Goal: Information Seeking & Learning: Learn about a topic

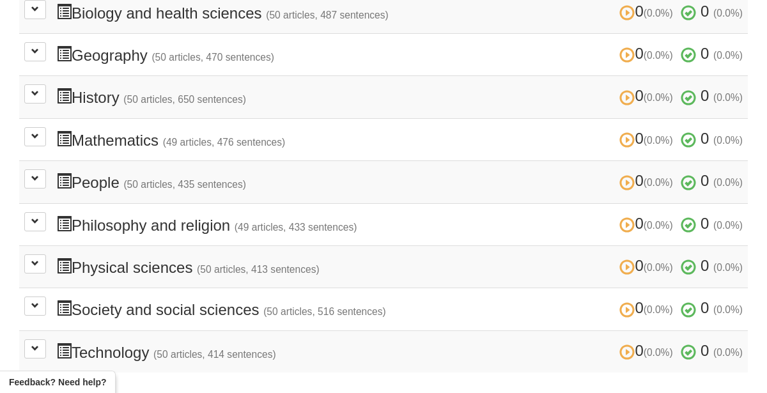
scroll to position [432, 0]
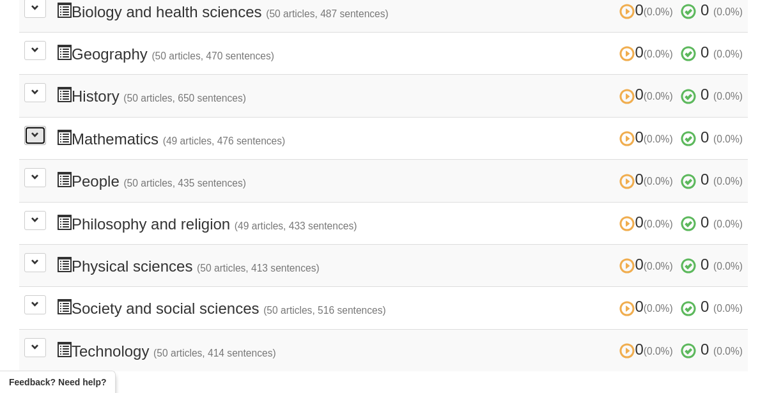
click at [35, 141] on button at bounding box center [35, 135] width 22 height 19
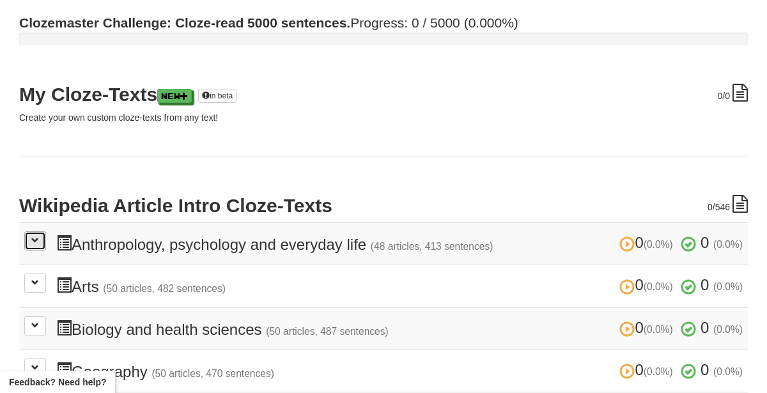
click at [26, 237] on button at bounding box center [35, 241] width 22 height 19
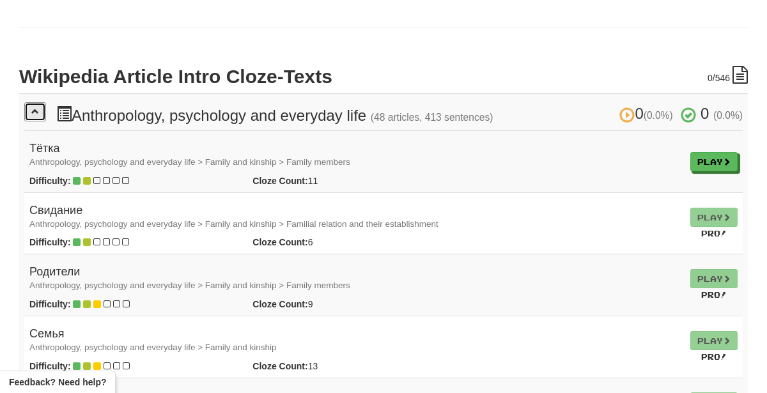
scroll to position [244, 0]
click at [35, 115] on button at bounding box center [35, 111] width 22 height 19
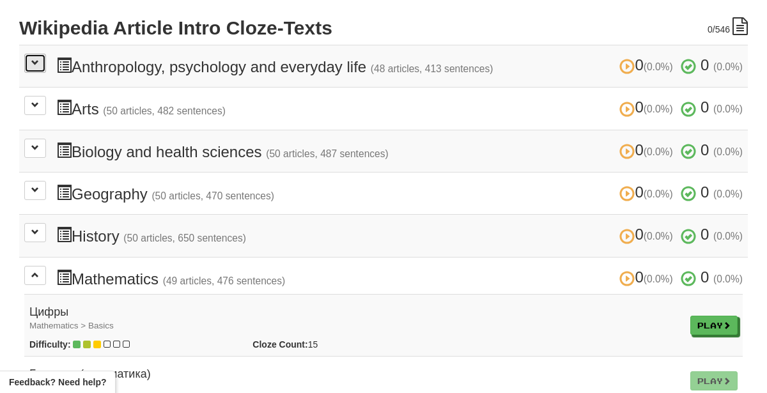
scroll to position [291, 0]
click at [36, 114] on button at bounding box center [35, 106] width 22 height 19
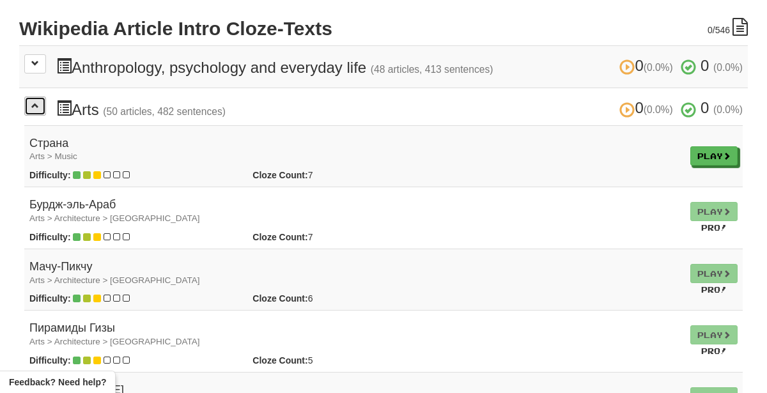
click at [36, 114] on button at bounding box center [35, 106] width 22 height 19
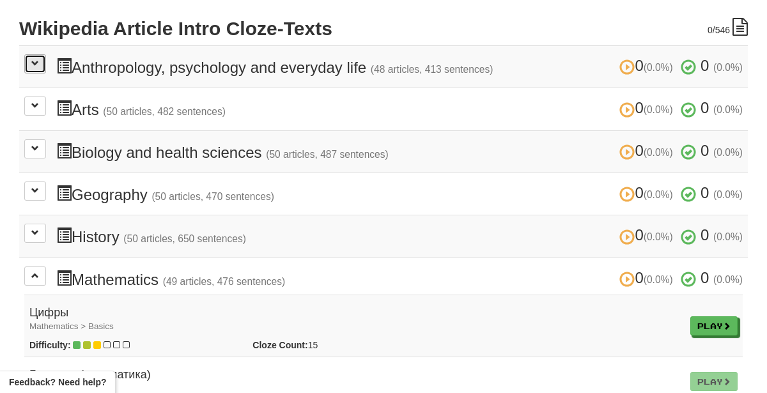
click at [43, 55] on button at bounding box center [35, 63] width 22 height 19
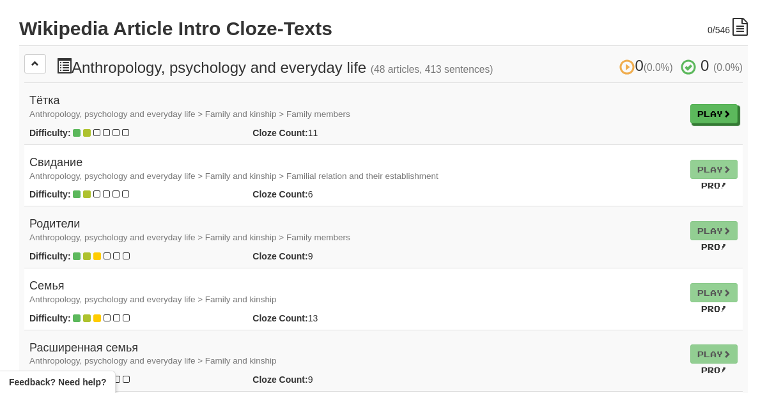
click at [129, 113] on small "Anthropology, psychology and everyday life > Family and kinship > Family members" at bounding box center [189, 114] width 321 height 10
click at [694, 116] on link "Play" at bounding box center [714, 114] width 47 height 19
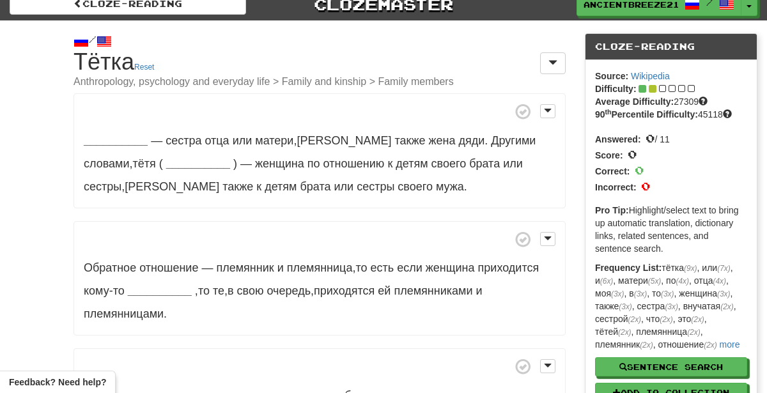
scroll to position [11, 0]
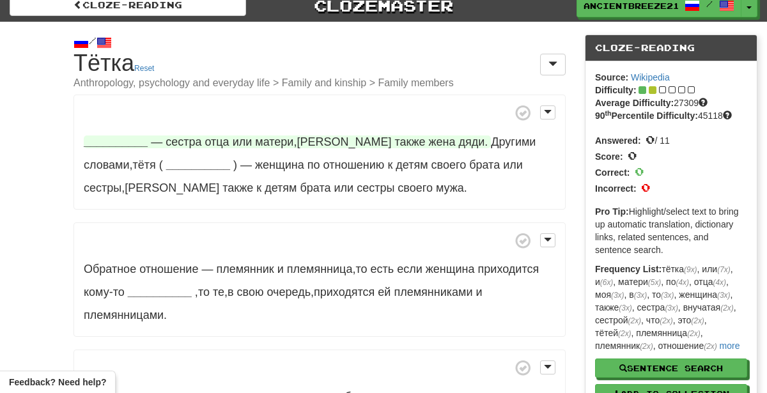
click at [132, 136] on strong "__________" at bounding box center [116, 142] width 64 height 13
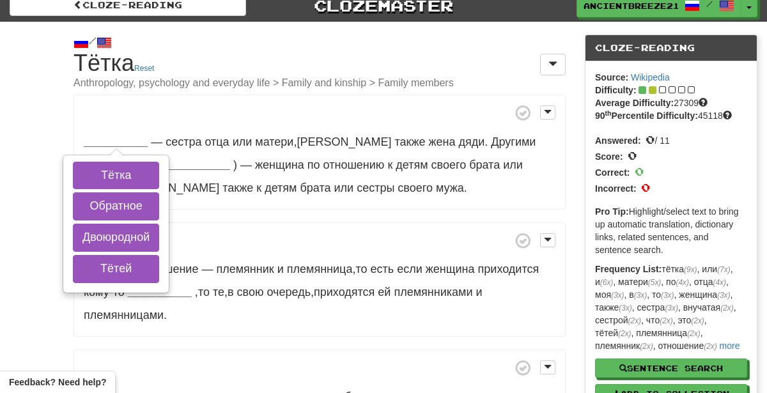
click at [313, 213] on div "__________ Тётка Обратное Двоюродной Тётей — сестра отца или матери , а также ж…" at bounding box center [320, 390] width 492 height 590
click at [237, 239] on span at bounding box center [320, 241] width 472 height 16
click at [4, 233] on div "/ Cloze-Reading Тётка Reset Anthropology, psychology and everyday life > Family…" at bounding box center [383, 369] width 767 height 695
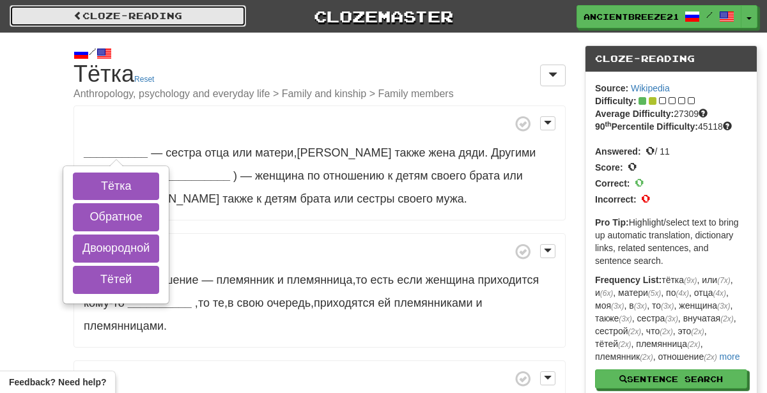
click at [118, 23] on link "Cloze-Reading" at bounding box center [128, 16] width 237 height 22
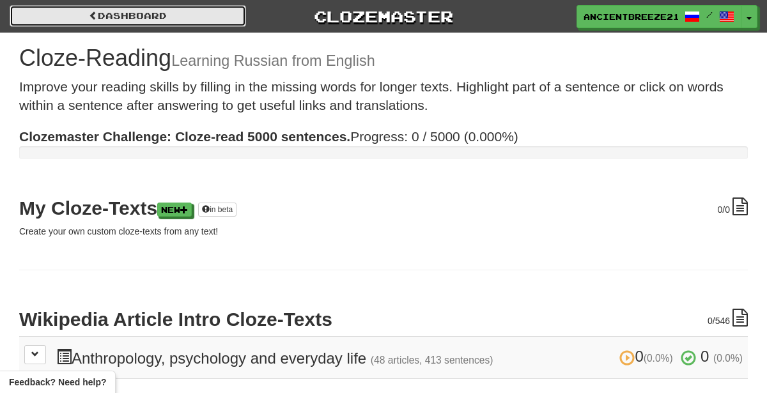
click at [109, 16] on link "Dashboard" at bounding box center [128, 16] width 237 height 22
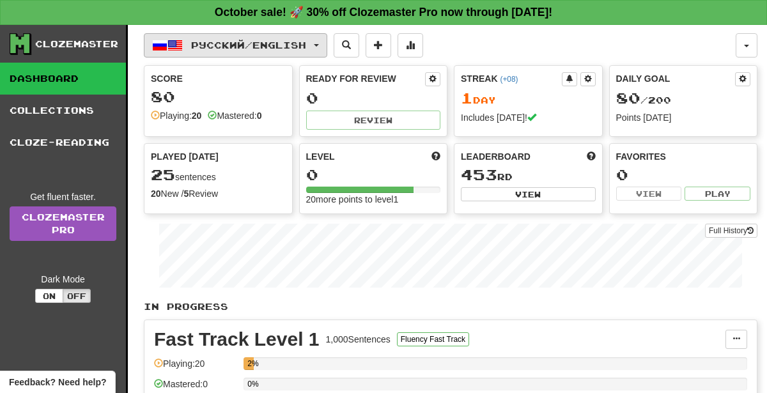
click at [283, 40] on span "Русский / English" at bounding box center [248, 45] width 115 height 11
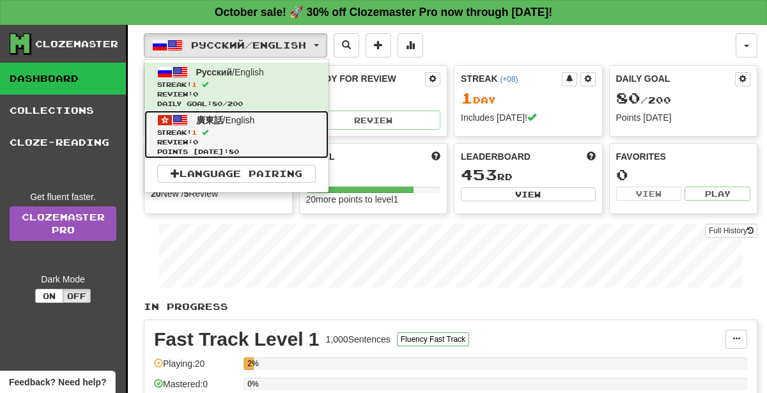
click at [277, 138] on span "Review: 0" at bounding box center [236, 143] width 159 height 10
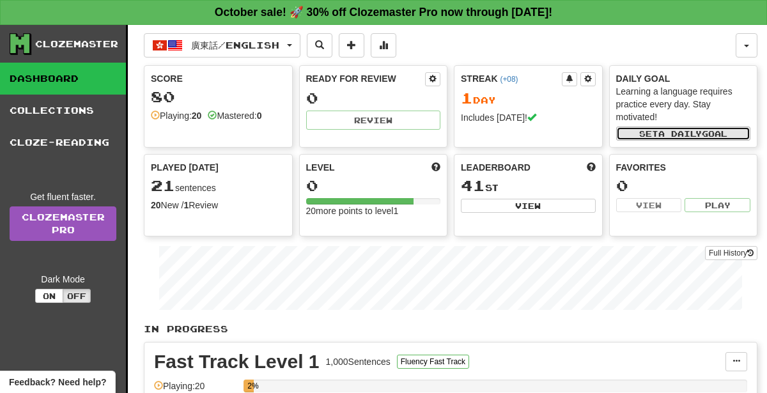
click at [711, 132] on button "Set a daily goal" at bounding box center [684, 134] width 135 height 14
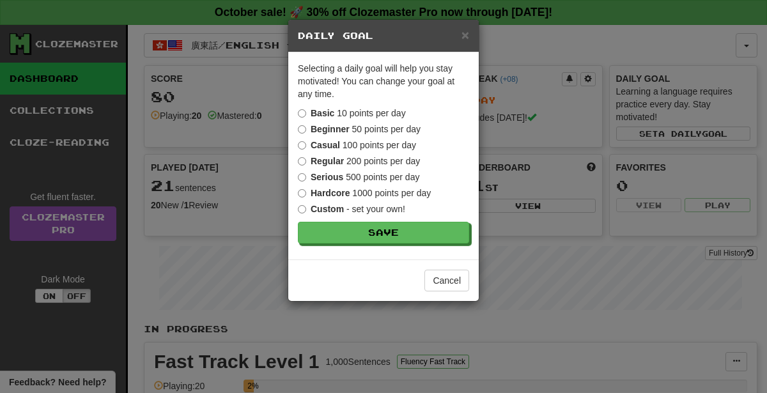
click at [322, 162] on strong "Regular" at bounding box center [327, 161] width 33 height 10
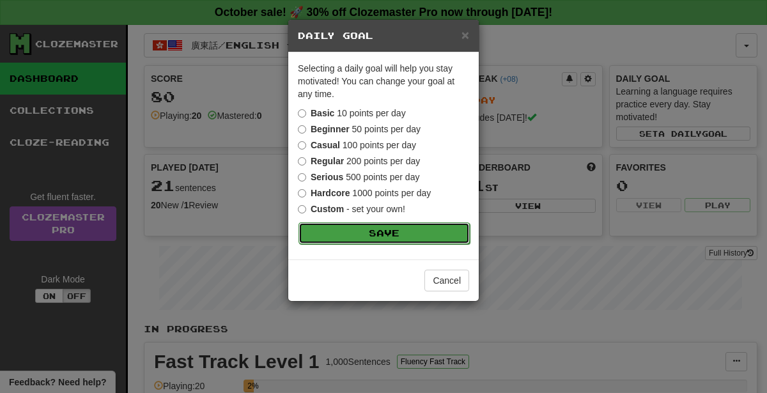
click at [372, 237] on button "Save" at bounding box center [384, 234] width 171 height 22
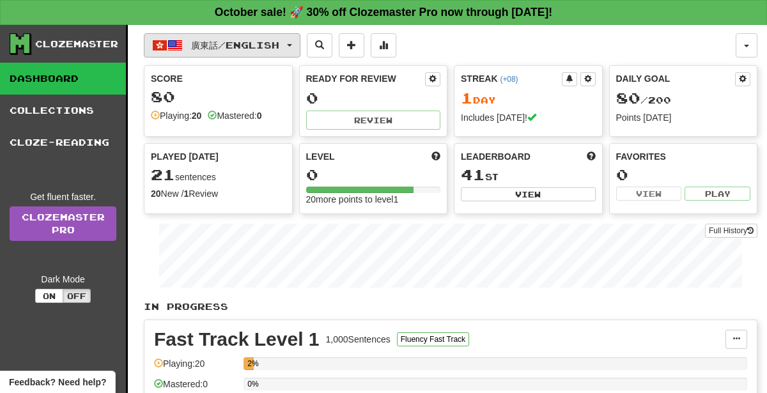
click at [221, 47] on span "廣東話 / English" at bounding box center [235, 45] width 88 height 11
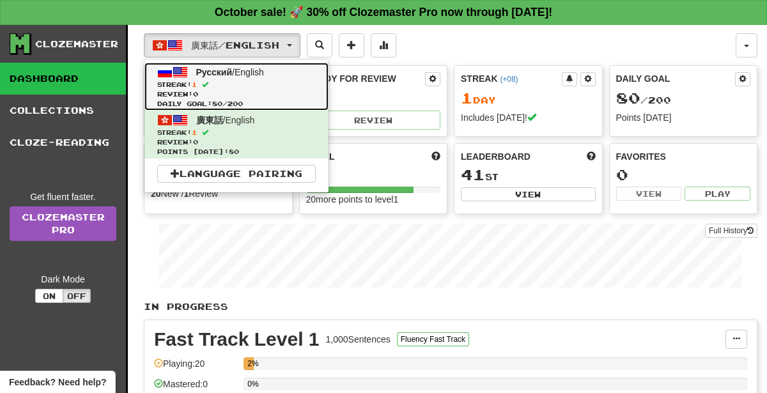
click at [274, 97] on span "Review: 0" at bounding box center [236, 95] width 159 height 10
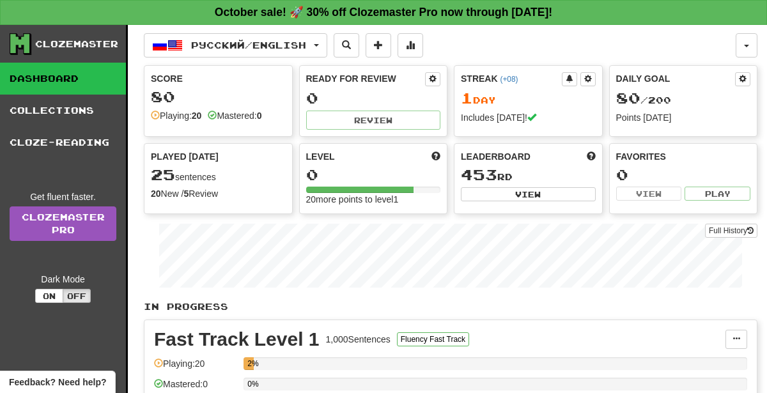
click at [698, 95] on div "80 / 200" at bounding box center [684, 98] width 135 height 17
click at [666, 107] on div "Daily Goal 80 / 200 Points [DATE]" at bounding box center [684, 98] width 148 height 65
click at [650, 96] on span "80 / 200" at bounding box center [644, 100] width 55 height 11
click at [740, 77] on span at bounding box center [743, 79] width 8 height 8
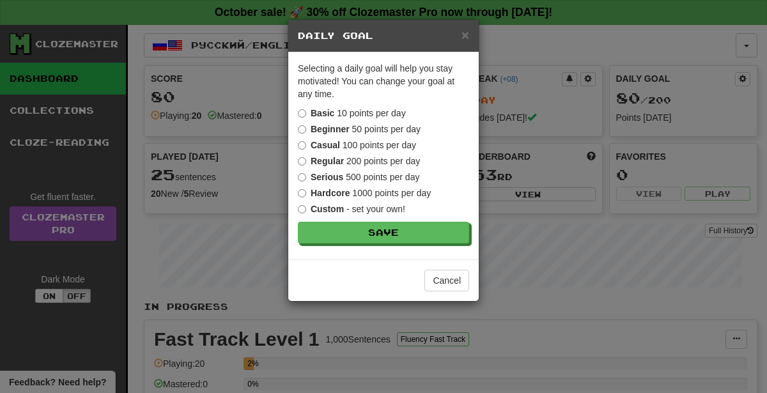
click at [409, 139] on label "Casual 100 points per day" at bounding box center [357, 145] width 118 height 13
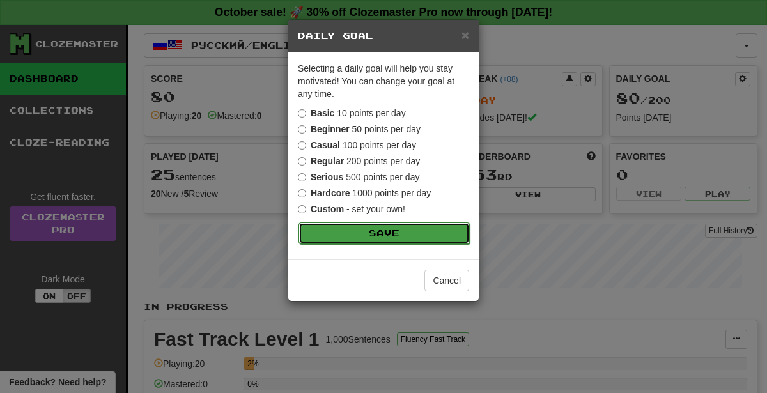
click at [420, 238] on button "Save" at bounding box center [384, 234] width 171 height 22
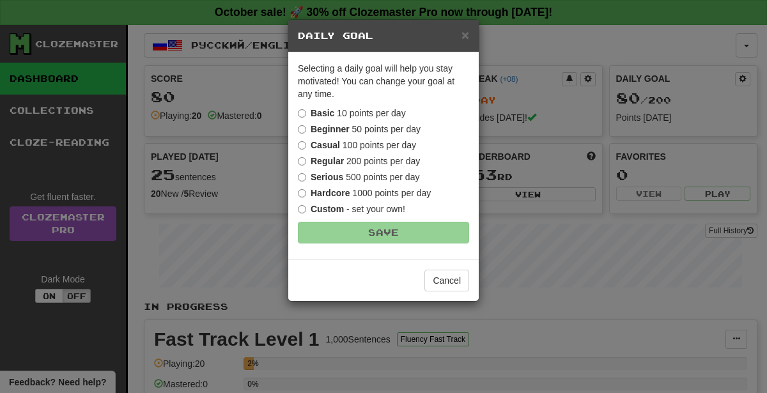
click at [418, 229] on div "Selecting a daily goal will help you stay motivated ! You can change your goal …" at bounding box center [383, 155] width 191 height 207
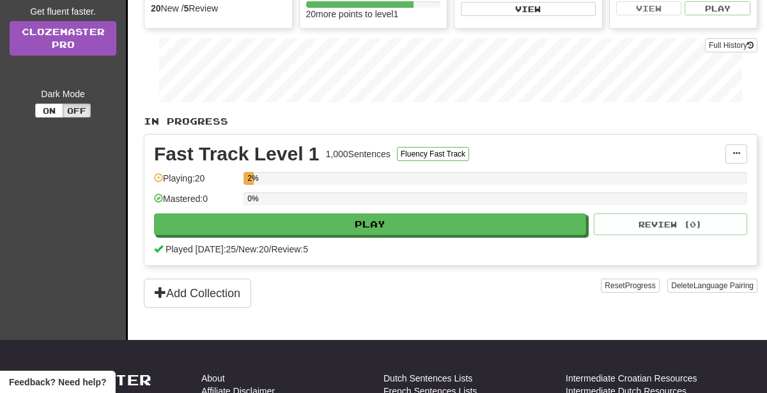
scroll to position [184, 0]
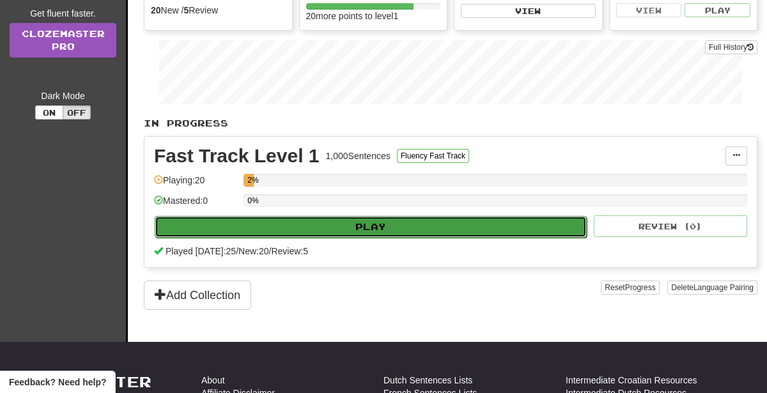
click at [508, 217] on button "Play" at bounding box center [371, 227] width 432 height 22
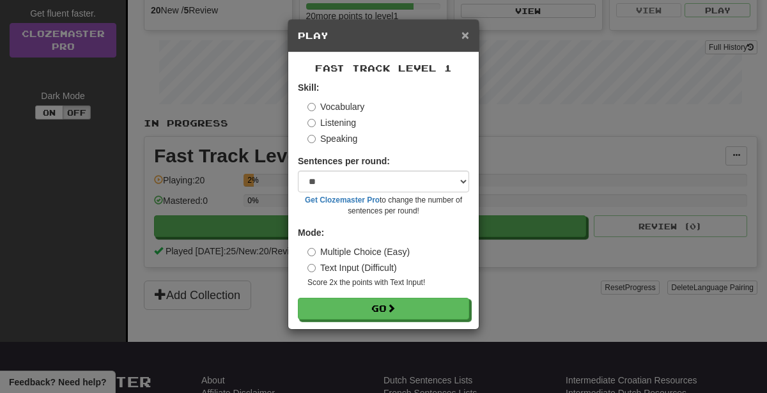
click at [464, 40] on span "×" at bounding box center [466, 35] width 8 height 15
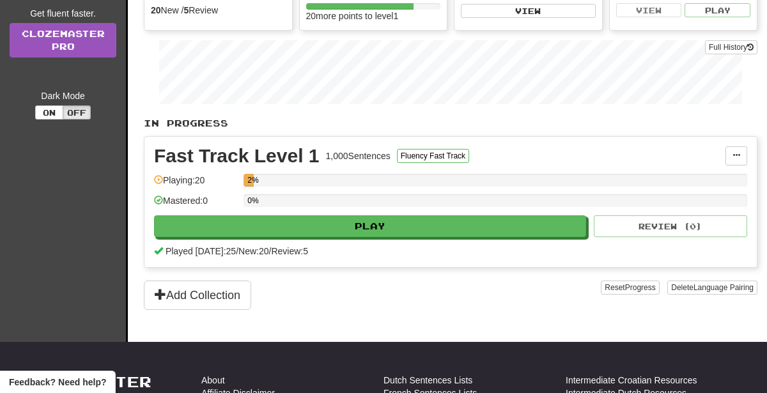
scroll to position [0, 0]
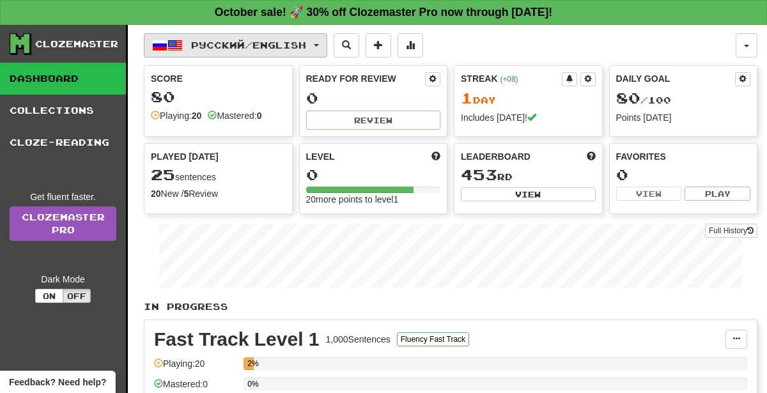
click at [207, 44] on span "Русский / English" at bounding box center [248, 45] width 115 height 11
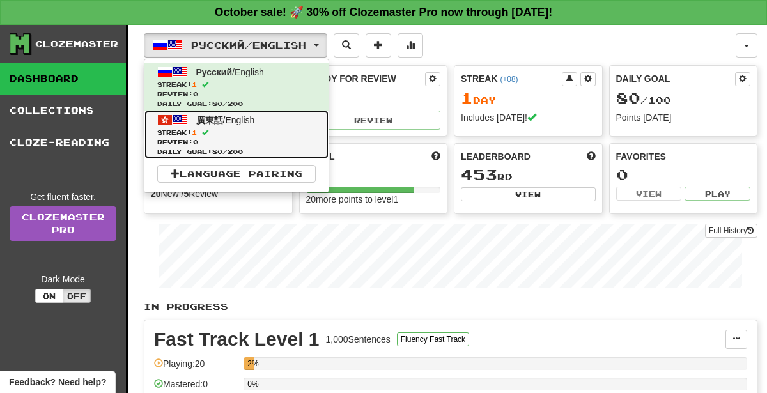
click at [265, 139] on span "Review: 0" at bounding box center [236, 143] width 159 height 10
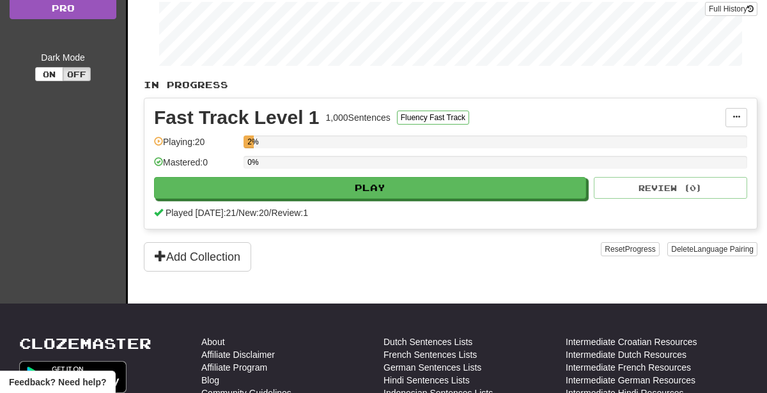
scroll to position [214, 0]
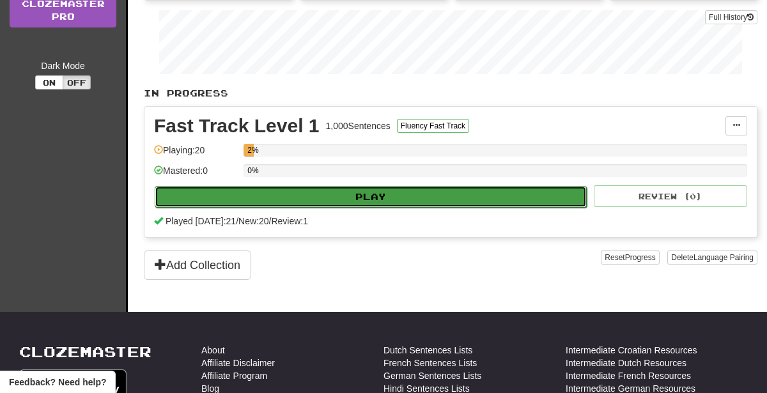
click at [322, 194] on button "Play" at bounding box center [371, 197] width 432 height 22
select select "**"
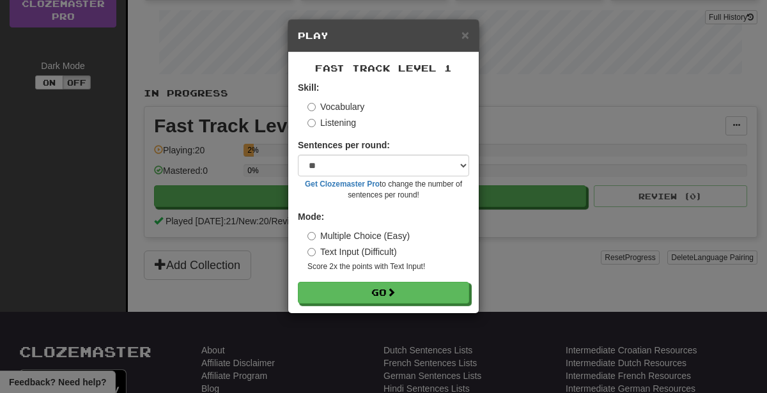
click at [309, 244] on div "Multiple Choice (Easy) Text Input (Difficult) Score 2x the points with Text Inp…" at bounding box center [389, 251] width 162 height 43
click at [315, 118] on label "Listening" at bounding box center [332, 122] width 49 height 13
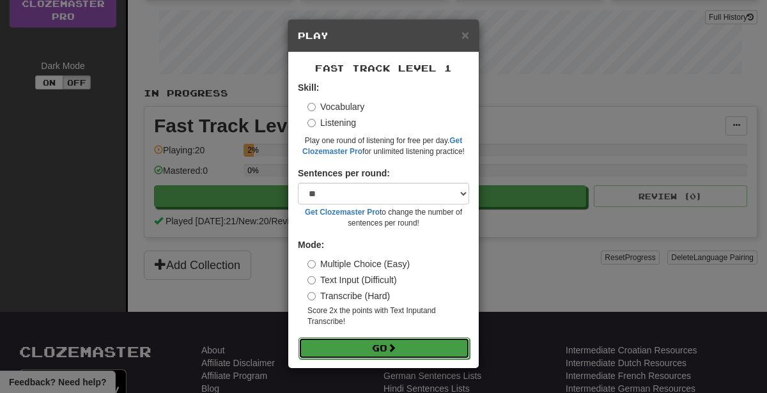
click at [424, 340] on button "Go" at bounding box center [384, 349] width 171 height 22
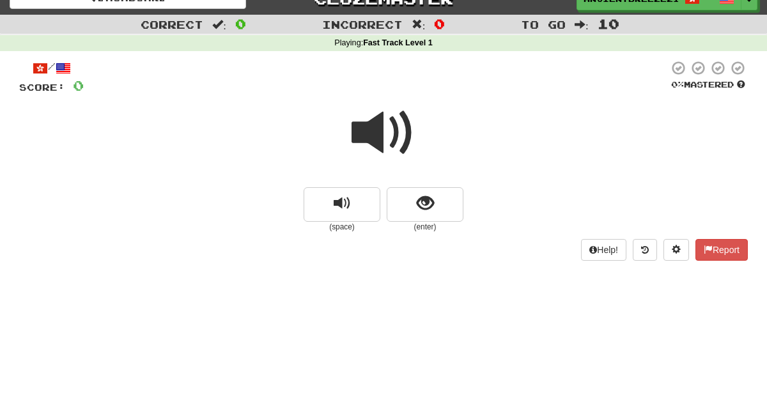
scroll to position [16, 0]
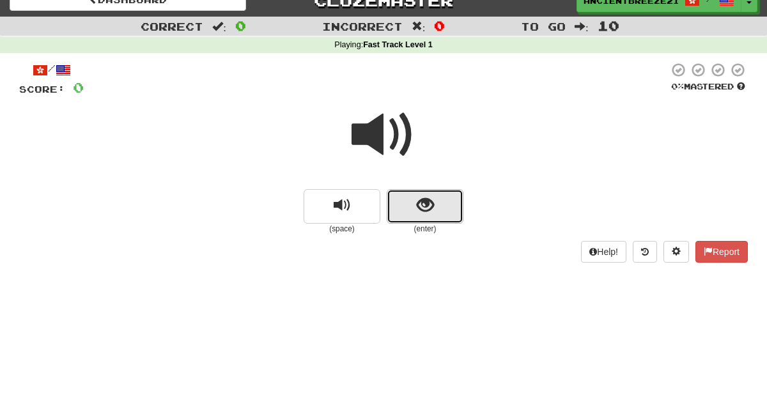
click at [418, 205] on span "show sentence" at bounding box center [425, 205] width 17 height 17
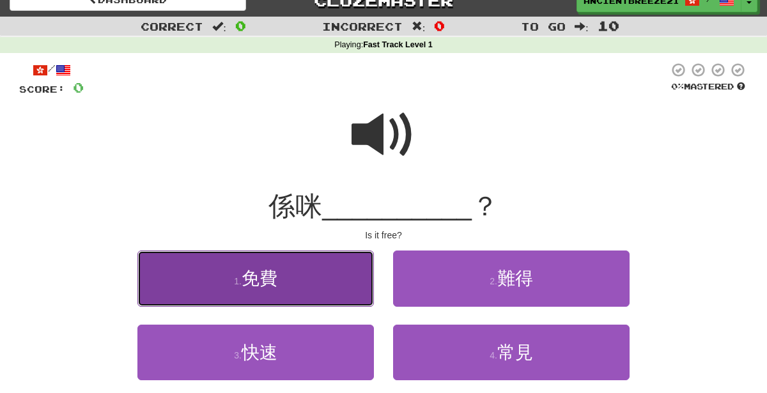
click at [340, 263] on button "1 . 免費" at bounding box center [256, 279] width 237 height 56
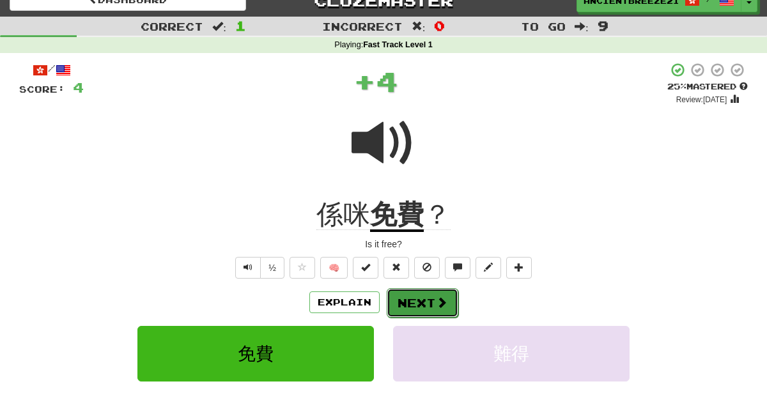
click at [439, 290] on button "Next" at bounding box center [423, 302] width 72 height 29
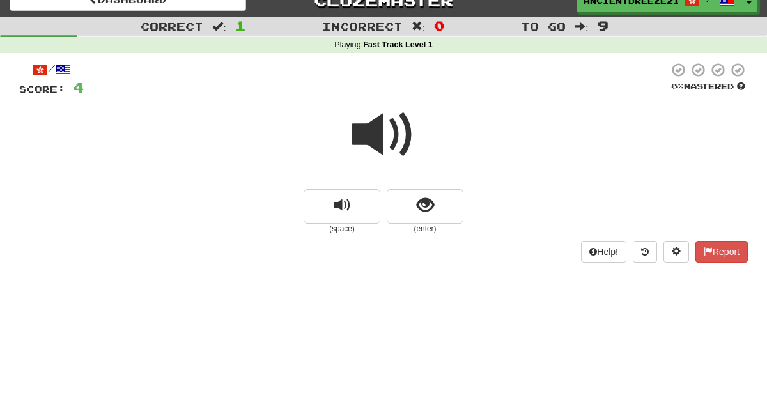
click at [290, 184] on div at bounding box center [383, 143] width 729 height 91
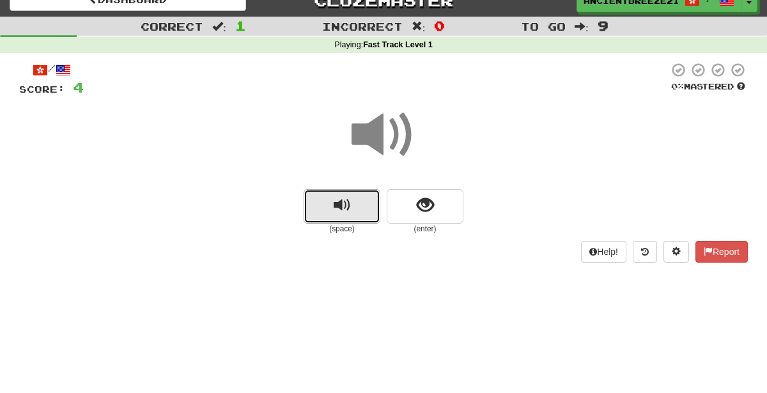
click at [334, 216] on button "replay audio" at bounding box center [342, 206] width 77 height 35
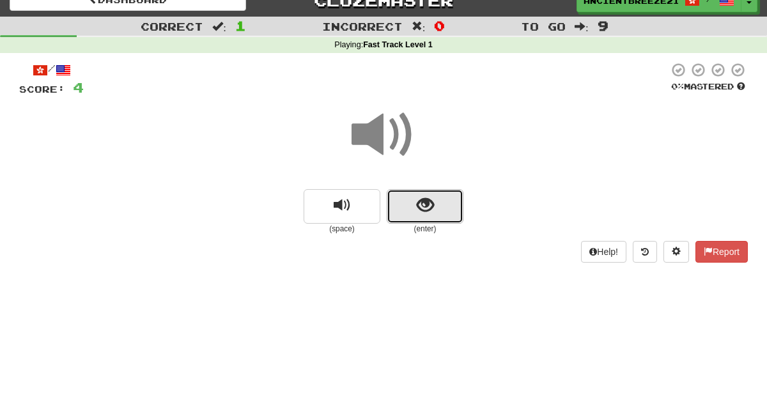
click at [445, 208] on button "show sentence" at bounding box center [425, 206] width 77 height 35
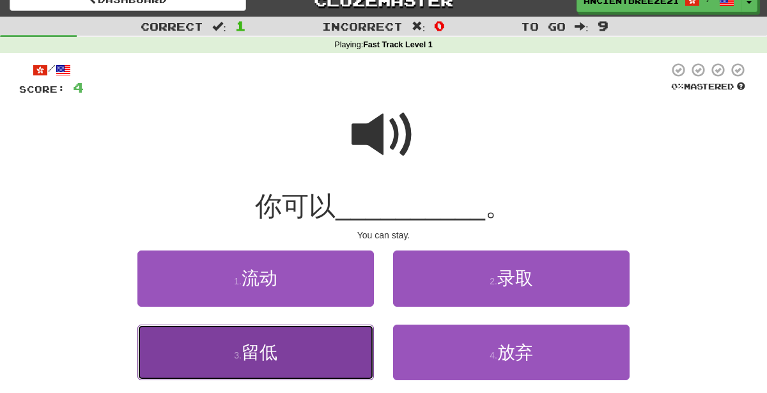
click at [306, 344] on button "3 . 留低" at bounding box center [256, 353] width 237 height 56
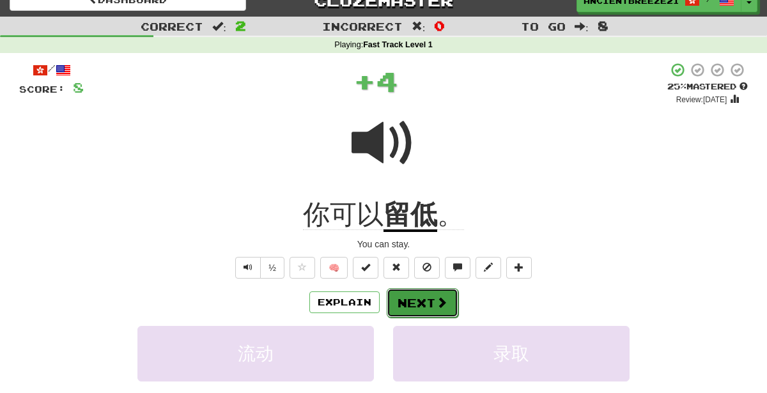
click at [412, 290] on button "Next" at bounding box center [423, 302] width 72 height 29
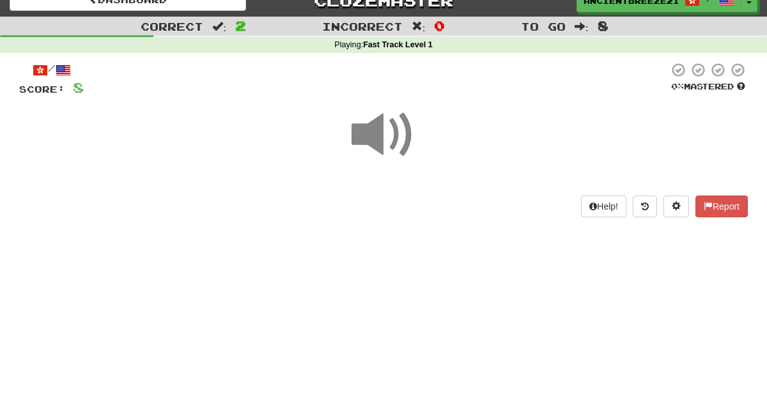
click at [352, 139] on span at bounding box center [384, 135] width 64 height 64
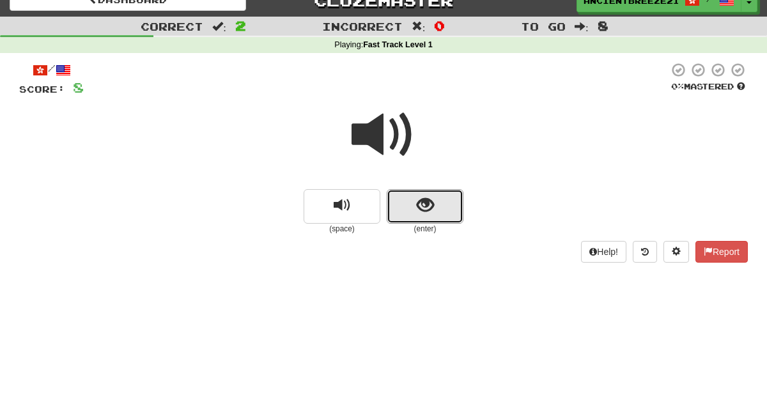
click at [407, 208] on button "show sentence" at bounding box center [425, 206] width 77 height 35
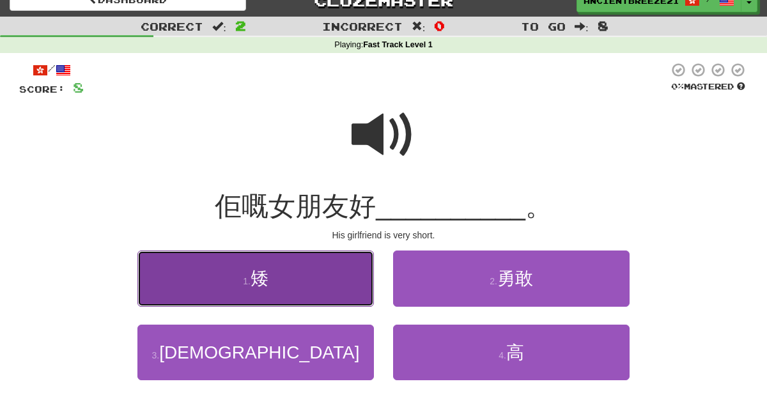
click at [263, 274] on span "矮" at bounding box center [260, 279] width 18 height 20
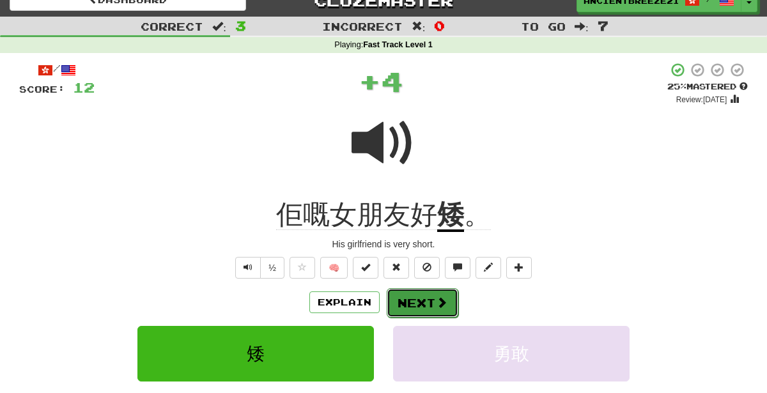
click at [421, 307] on button "Next" at bounding box center [423, 302] width 72 height 29
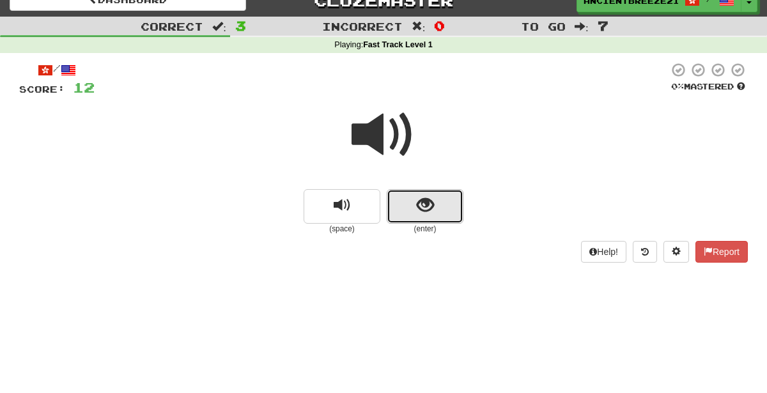
click at [399, 216] on button "show sentence" at bounding box center [425, 206] width 77 height 35
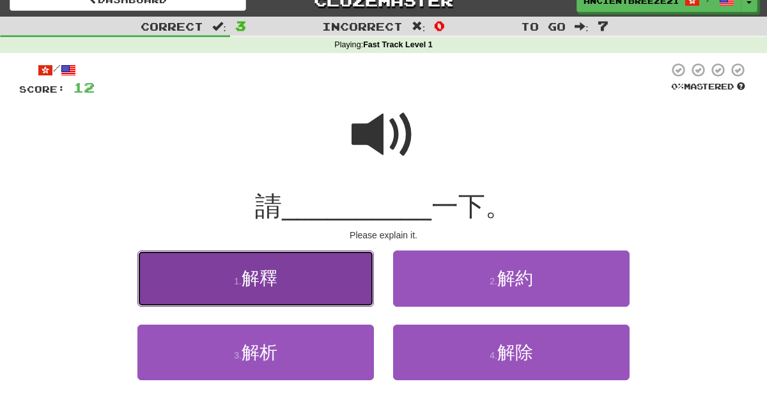
click at [298, 269] on button "1 . 解釋" at bounding box center [256, 279] width 237 height 56
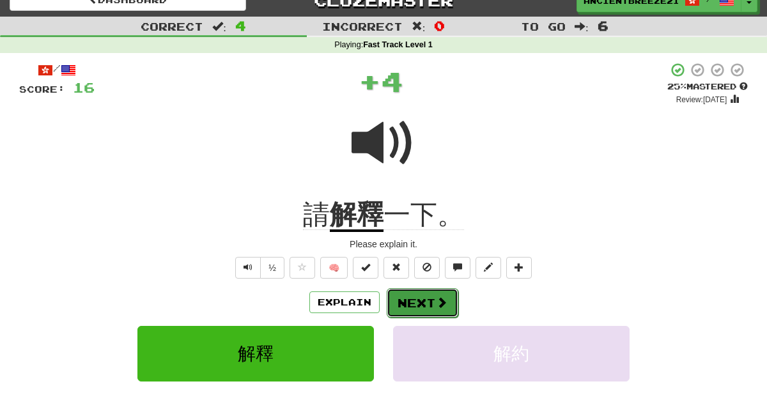
click at [416, 300] on button "Next" at bounding box center [423, 302] width 72 height 29
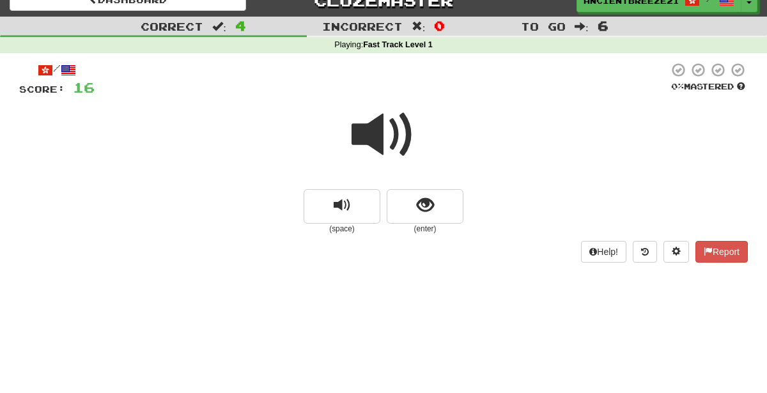
click at [327, 160] on div at bounding box center [383, 143] width 729 height 91
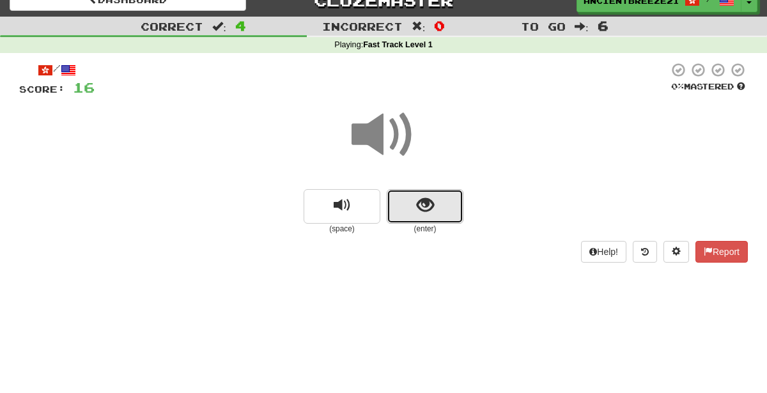
click at [402, 211] on button "show sentence" at bounding box center [425, 206] width 77 height 35
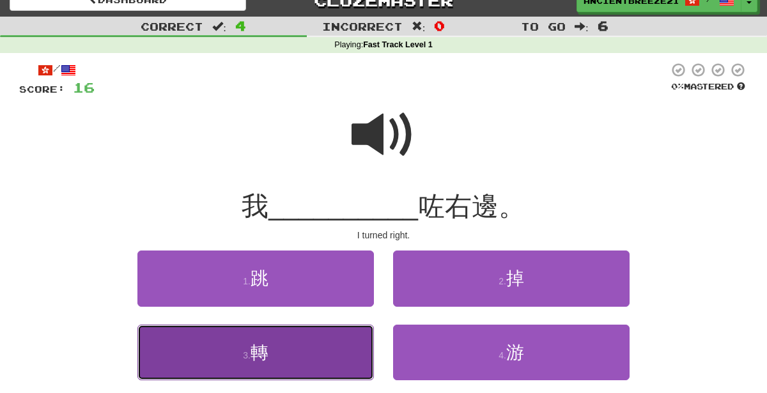
click at [307, 338] on button "3 . 轉" at bounding box center [256, 353] width 237 height 56
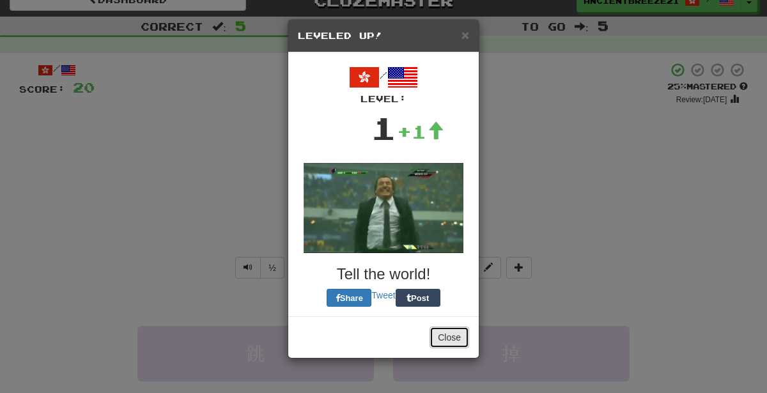
click at [455, 333] on button "Close" at bounding box center [450, 338] width 40 height 22
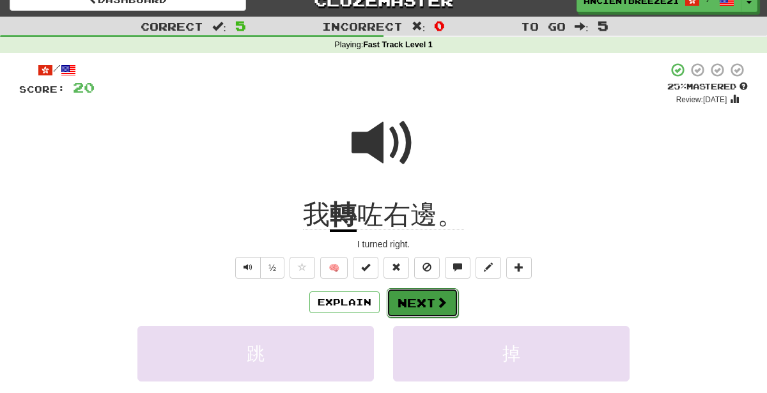
click at [415, 300] on button "Next" at bounding box center [423, 302] width 72 height 29
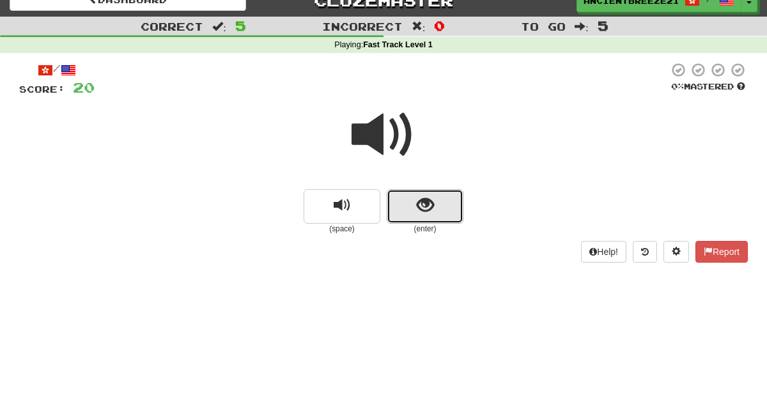
click at [405, 223] on button "show sentence" at bounding box center [425, 206] width 77 height 35
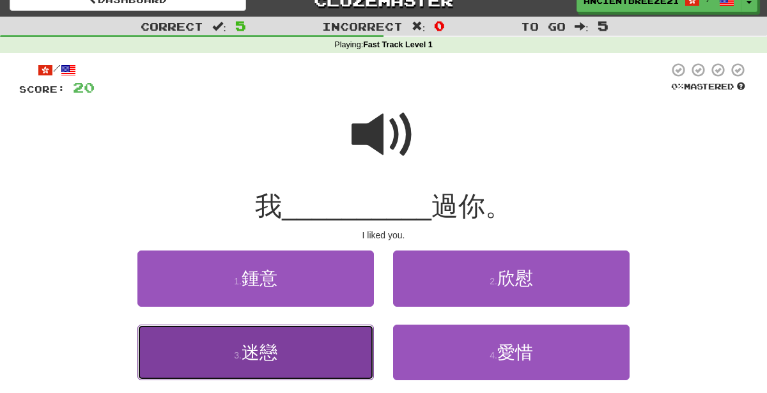
click at [302, 343] on button "3 . 迷戀" at bounding box center [256, 353] width 237 height 56
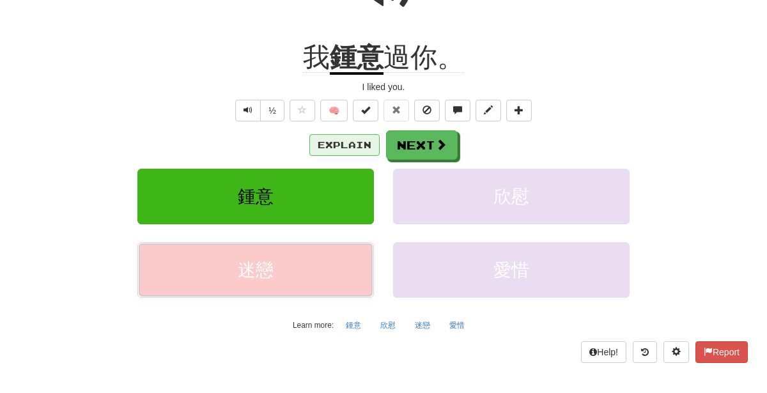
scroll to position [122, 0]
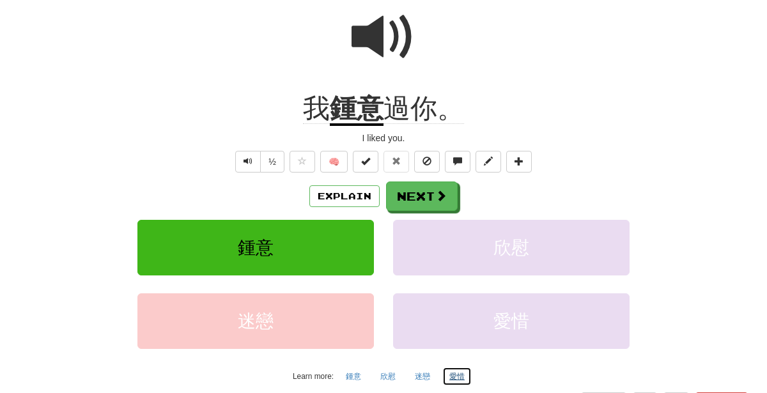
click at [448, 367] on button "愛惜" at bounding box center [457, 376] width 29 height 19
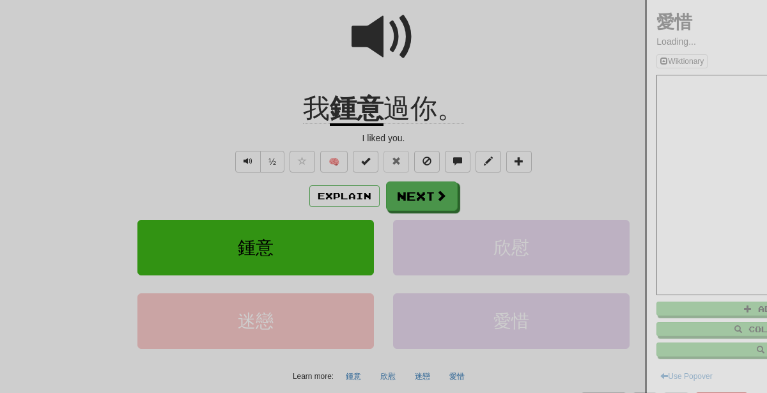
click at [346, 178] on div at bounding box center [383, 196] width 767 height 393
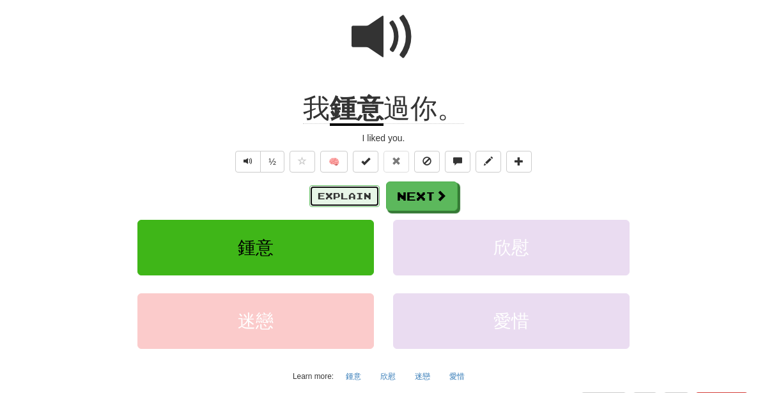
click at [345, 195] on button "Explain" at bounding box center [345, 196] width 70 height 22
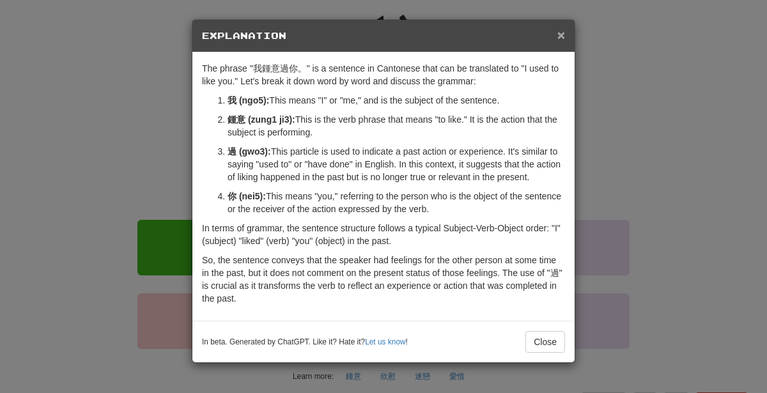
click at [565, 34] on span "×" at bounding box center [562, 35] width 8 height 15
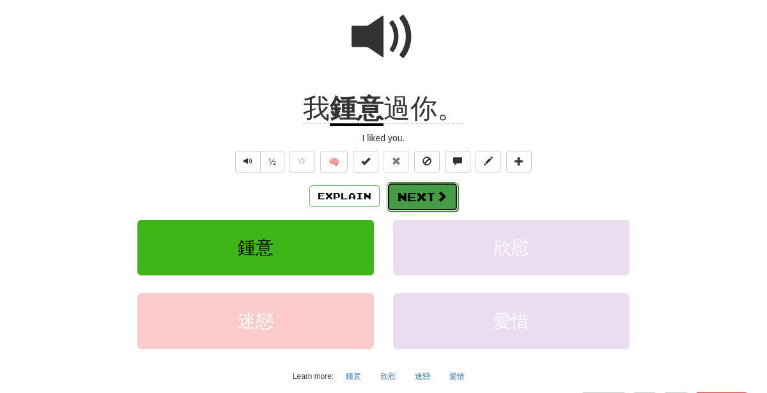
click at [439, 185] on button "Next" at bounding box center [423, 196] width 72 height 29
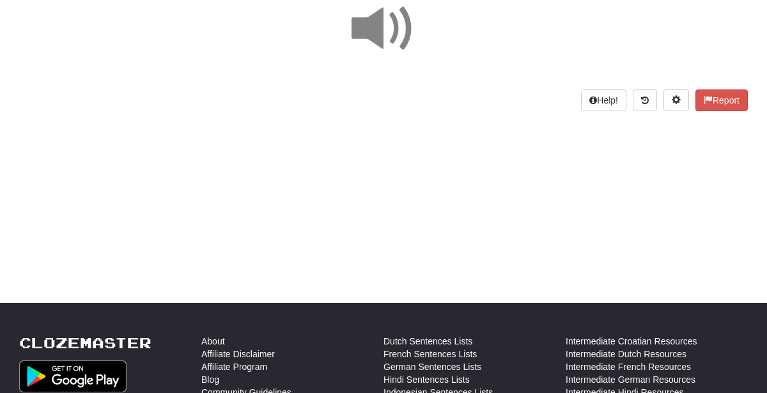
scroll to position [0, 0]
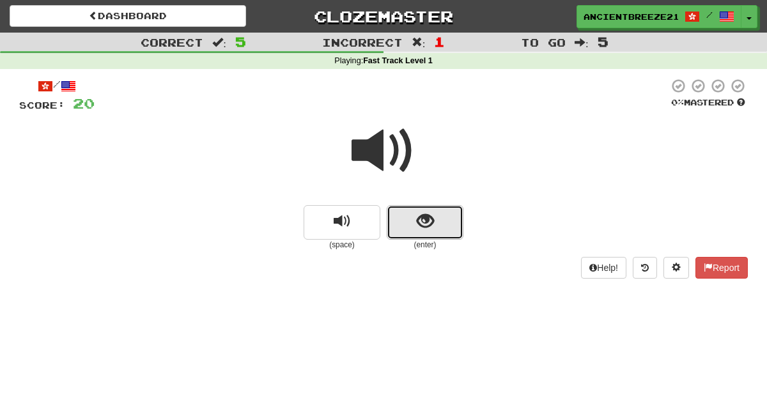
click at [418, 221] on span "show sentence" at bounding box center [425, 221] width 17 height 17
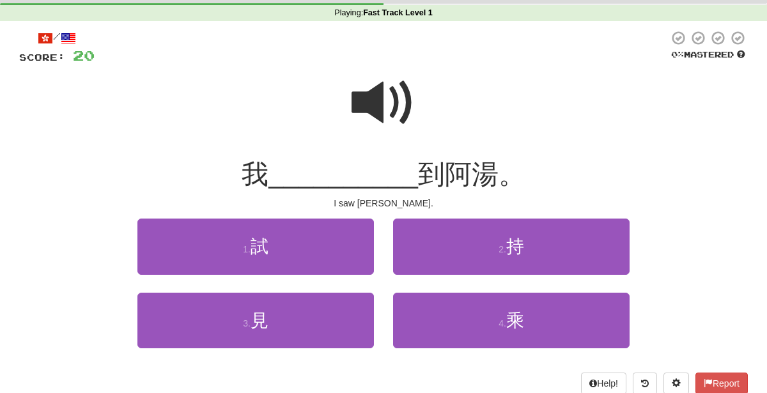
scroll to position [52, 0]
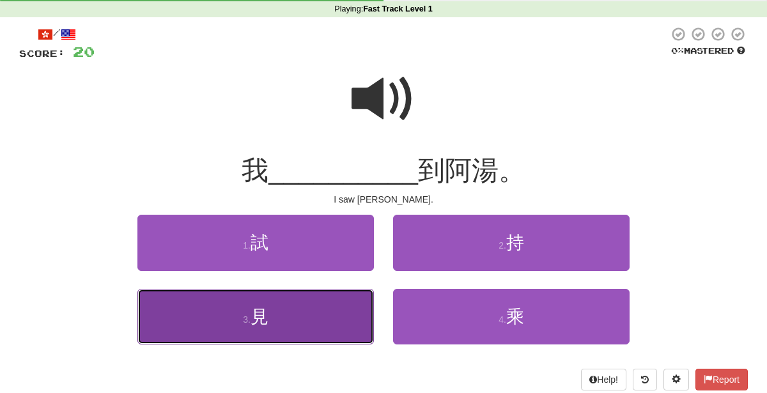
click at [313, 342] on button "3 . 見" at bounding box center [256, 317] width 237 height 56
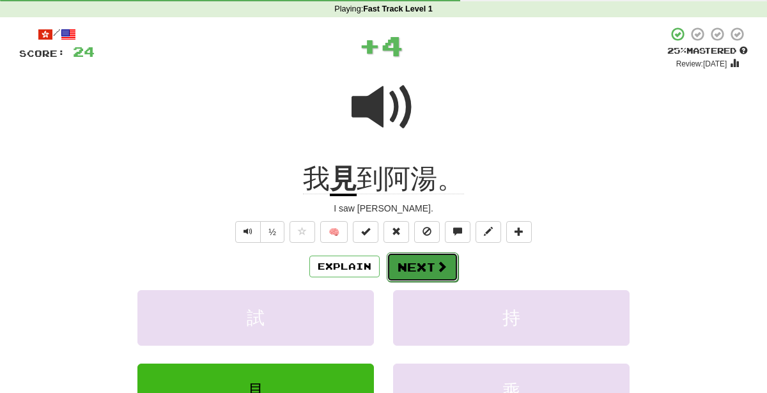
click at [432, 260] on button "Next" at bounding box center [423, 267] width 72 height 29
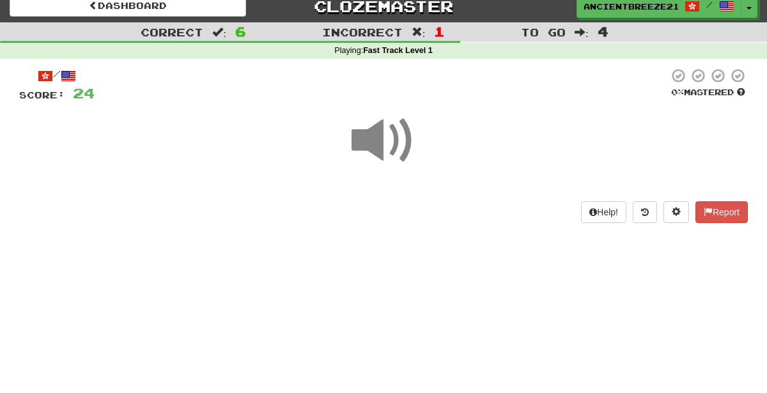
scroll to position [0, 0]
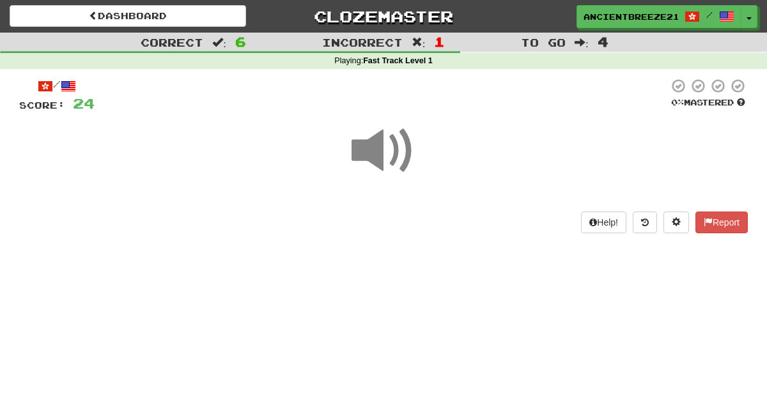
click at [437, 159] on div at bounding box center [383, 159] width 729 height 91
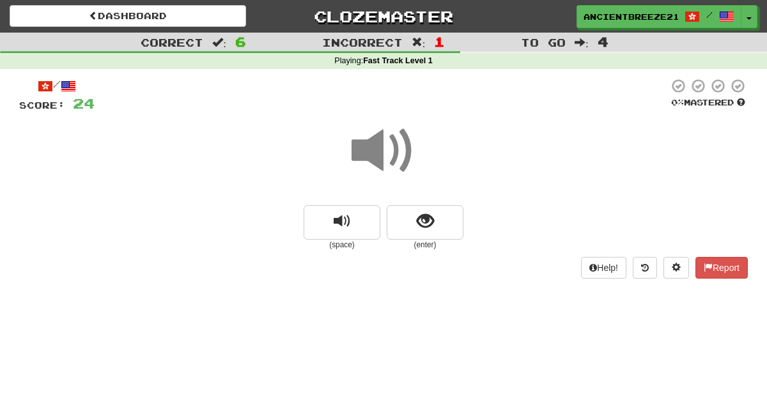
click at [425, 240] on small "(enter)" at bounding box center [425, 245] width 77 height 11
click at [423, 217] on span "show sentence" at bounding box center [425, 221] width 17 height 17
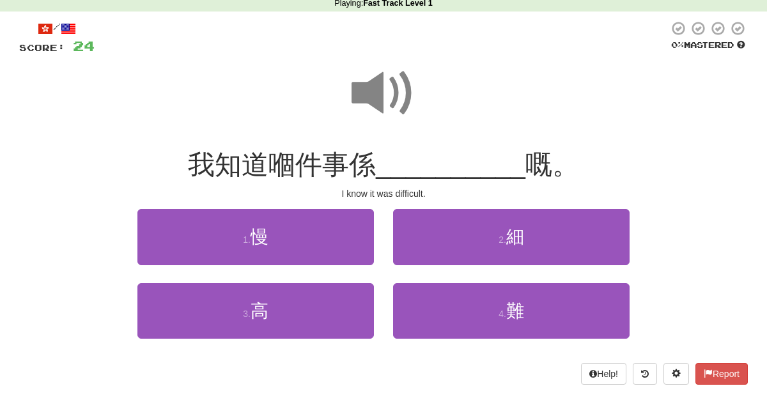
scroll to position [74, 0]
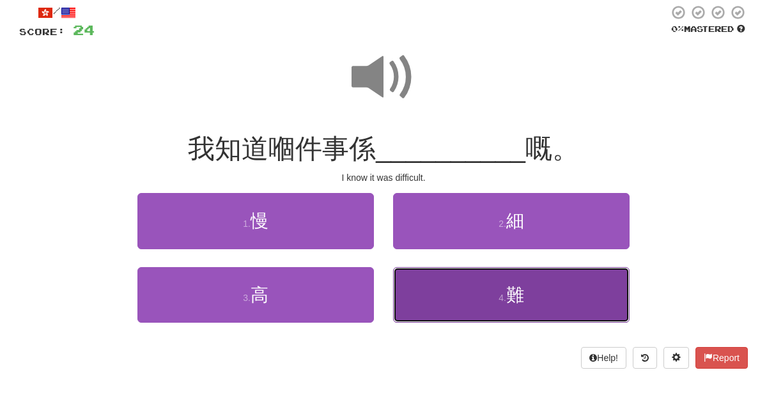
click at [512, 288] on span "難" at bounding box center [516, 295] width 18 height 20
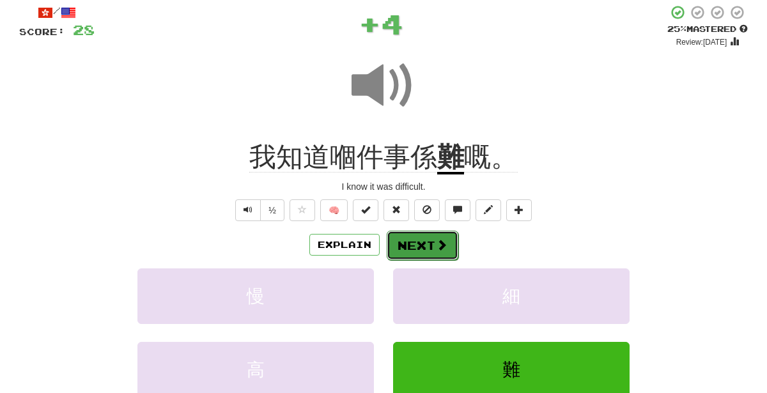
click at [436, 245] on span at bounding box center [442, 245] width 12 height 12
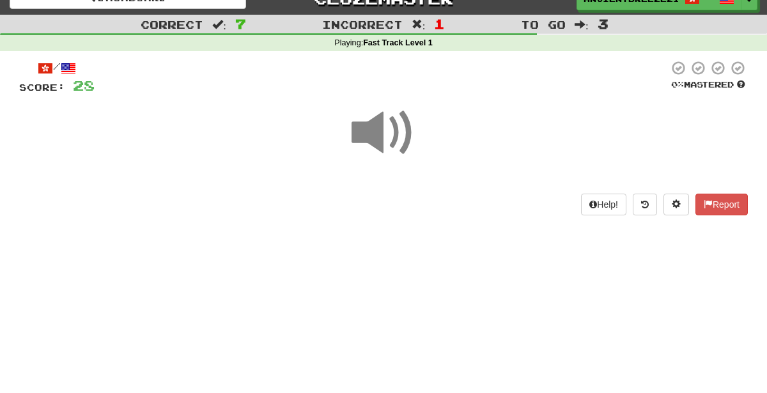
scroll to position [0, 0]
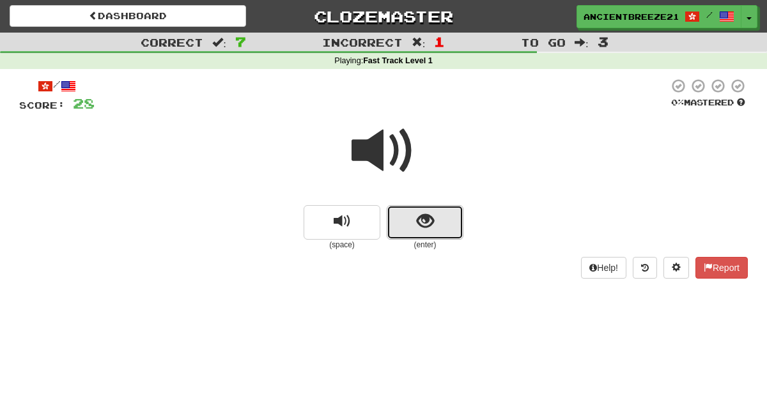
click at [457, 224] on button "show sentence" at bounding box center [425, 222] width 77 height 35
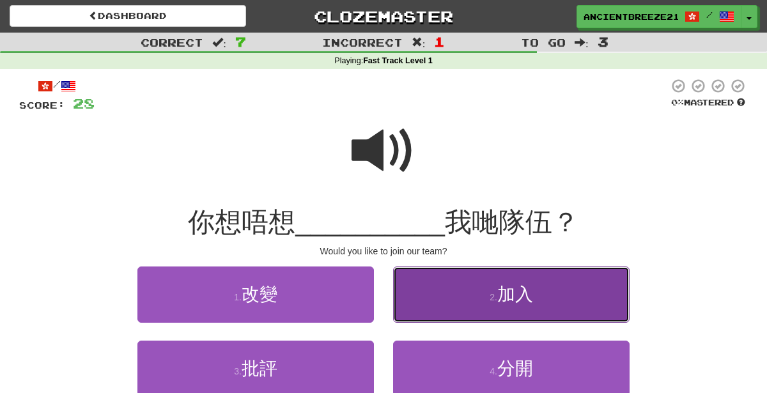
click at [530, 294] on span "加入" at bounding box center [516, 295] width 36 height 20
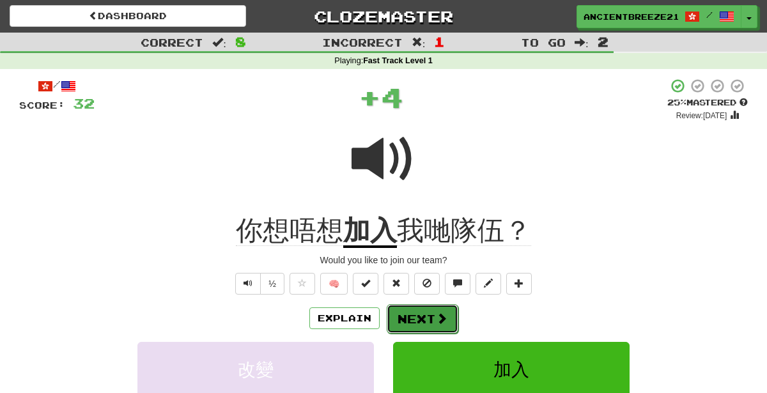
click at [432, 329] on button "Next" at bounding box center [423, 318] width 72 height 29
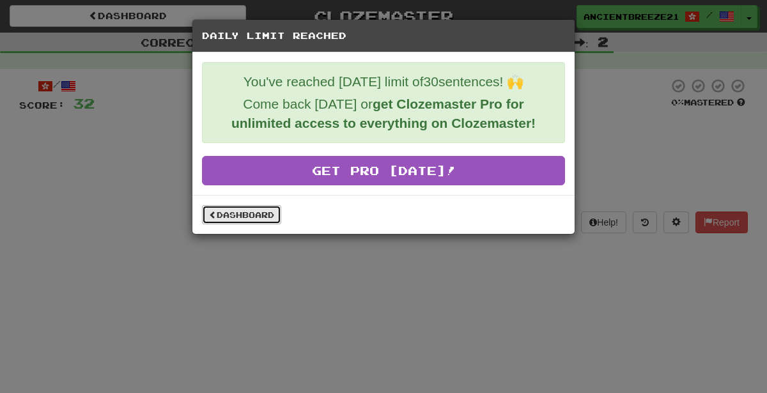
click at [258, 211] on link "Dashboard" at bounding box center [241, 214] width 79 height 19
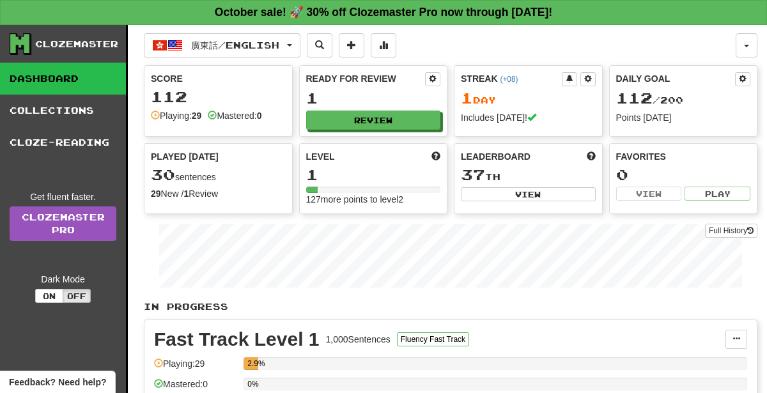
click at [672, 42] on div "廣東話 / English Русский / English Streak: 1 Review: 0 Daily Goal: 80 / 100 廣東話 / …" at bounding box center [440, 45] width 592 height 24
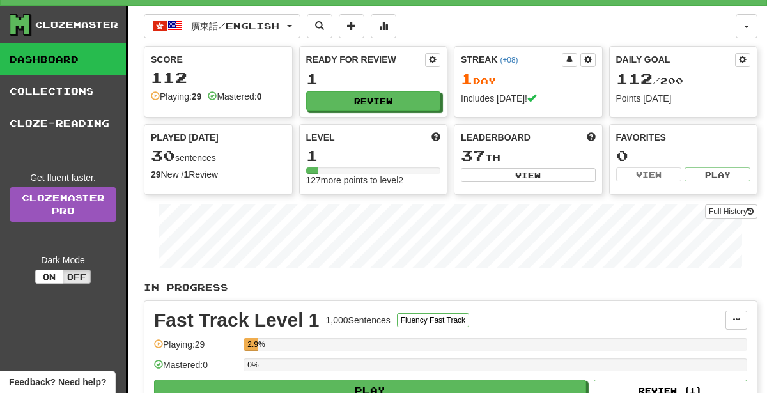
scroll to position [17, 0]
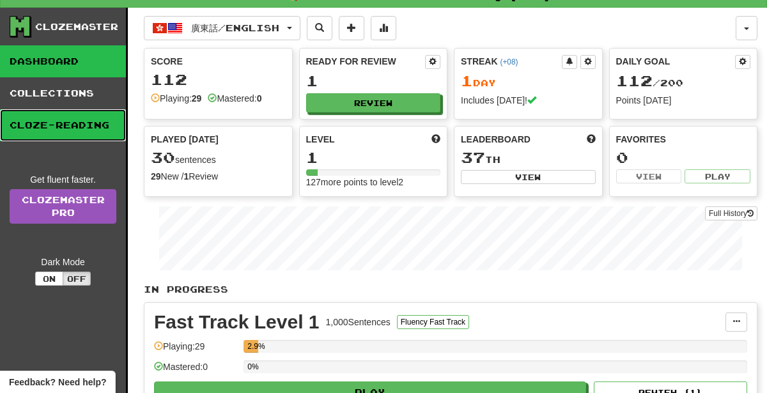
click at [23, 120] on link "Cloze-Reading" at bounding box center [63, 125] width 126 height 32
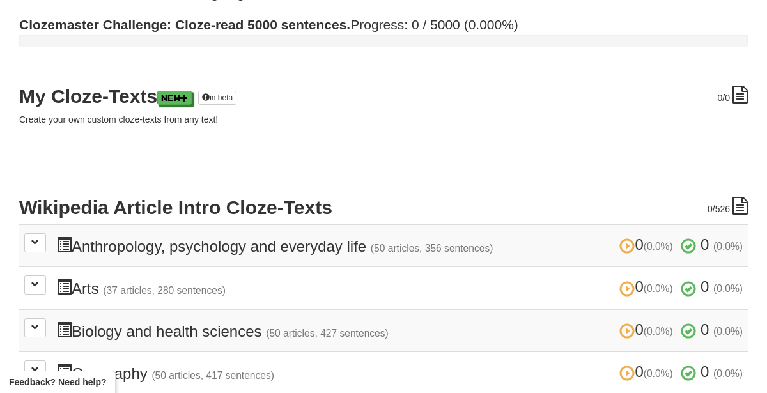
scroll to position [129, 0]
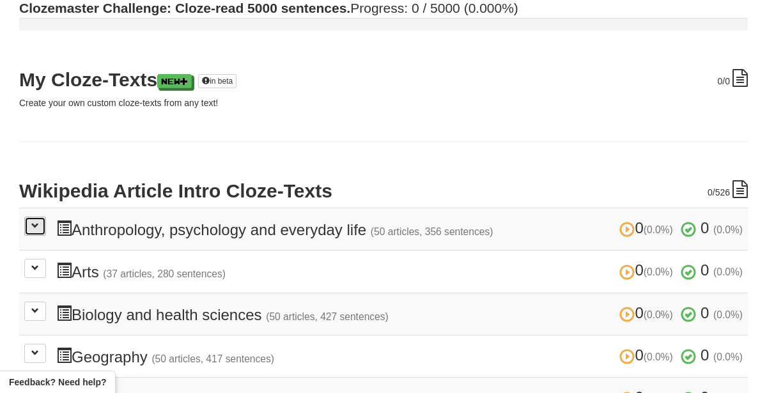
click at [35, 224] on span at bounding box center [35, 226] width 8 height 8
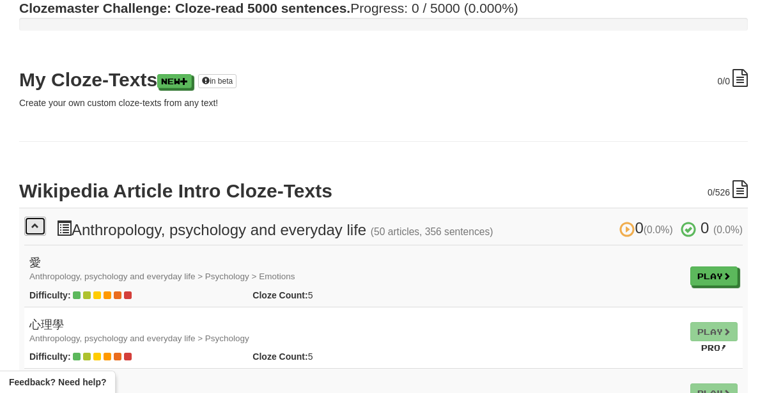
click at [33, 219] on button at bounding box center [35, 226] width 22 height 19
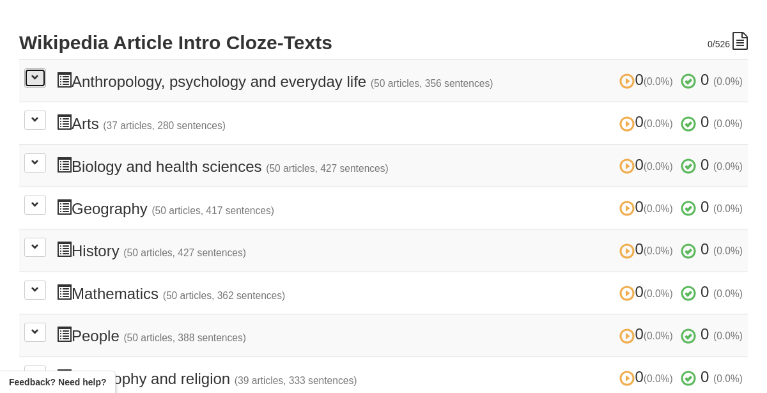
scroll to position [276, 0]
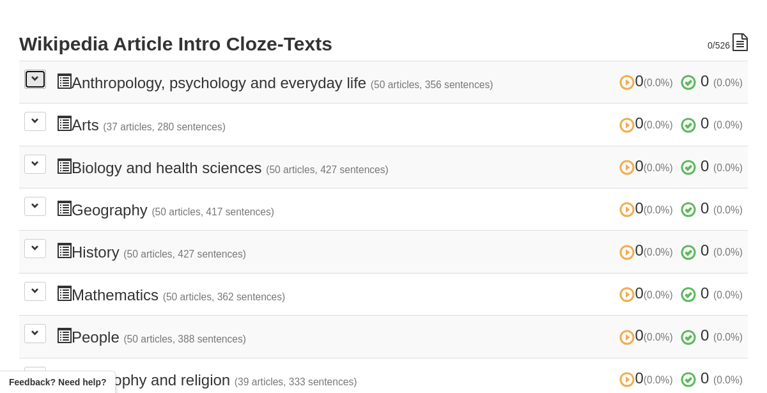
click at [35, 76] on span at bounding box center [35, 79] width 8 height 8
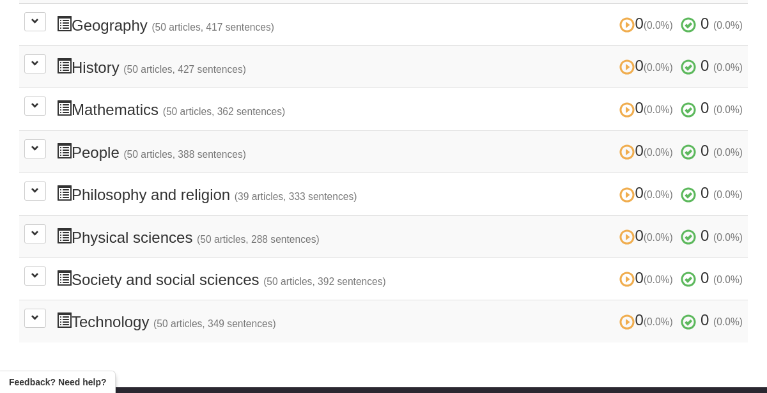
scroll to position [3556, 0]
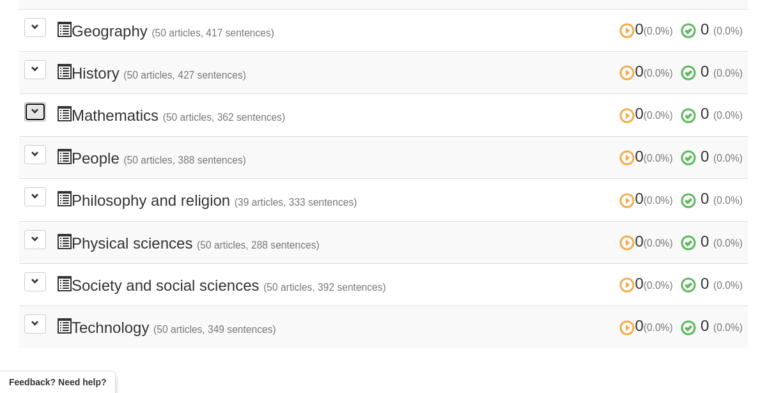
click at [35, 107] on span at bounding box center [35, 111] width 8 height 8
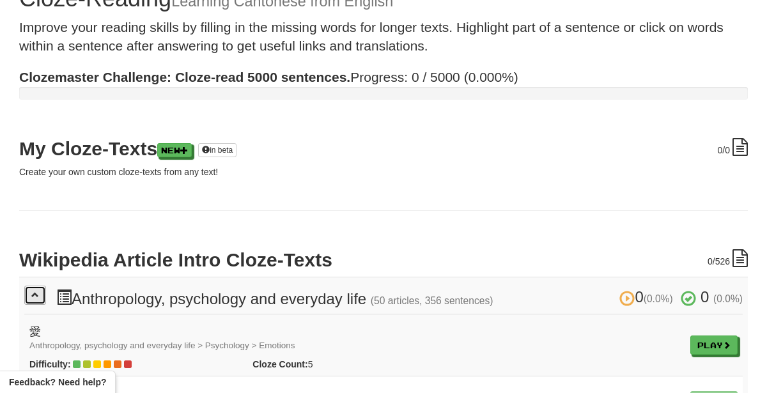
click at [33, 291] on span at bounding box center [35, 295] width 8 height 8
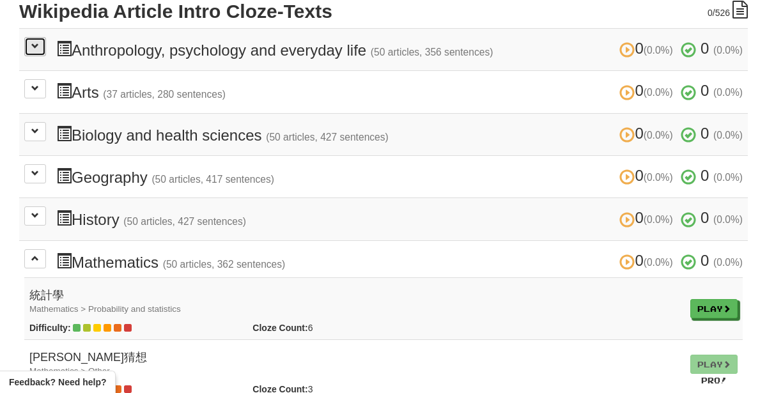
scroll to position [309, 0]
click at [35, 255] on span at bounding box center [35, 258] width 8 height 8
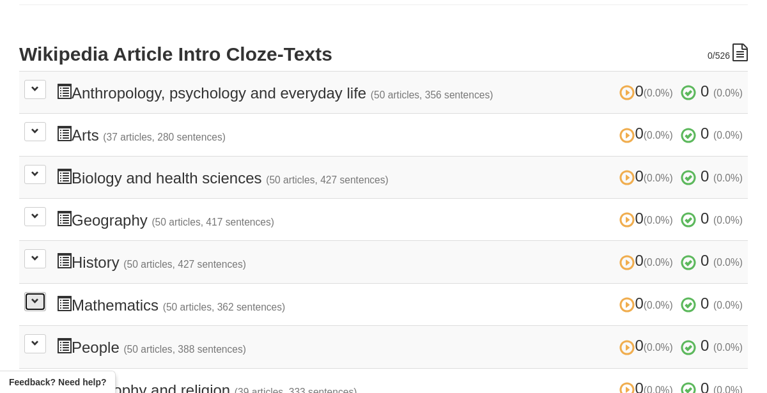
scroll to position [227, 0]
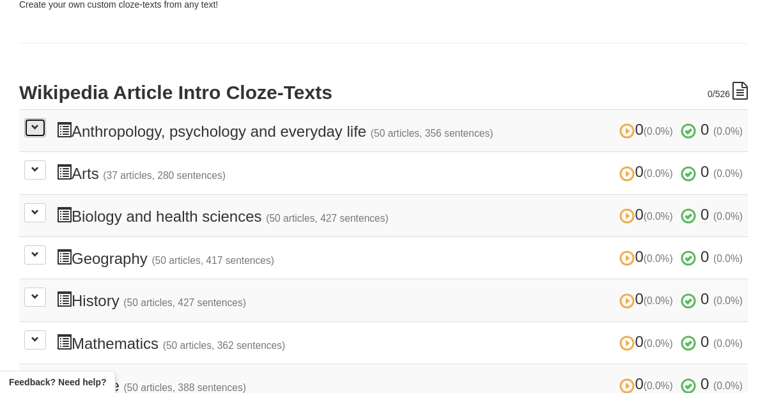
click at [35, 125] on span at bounding box center [35, 127] width 8 height 8
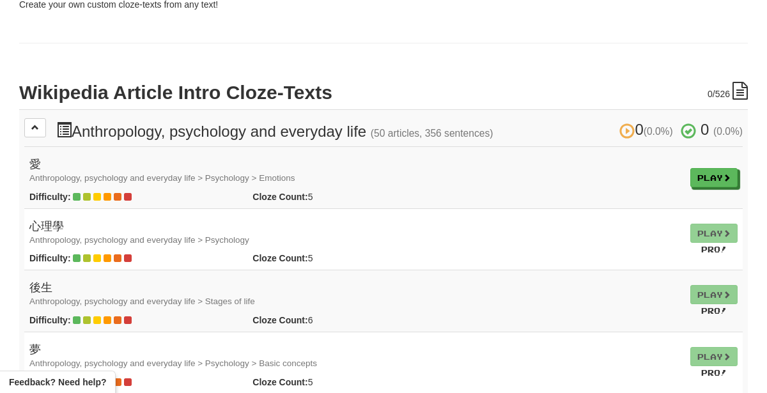
click at [215, 249] on td "心理學 Anthropology, psychology and everyday life > Psychology Difficulty: Cloze C…" at bounding box center [354, 239] width 661 height 62
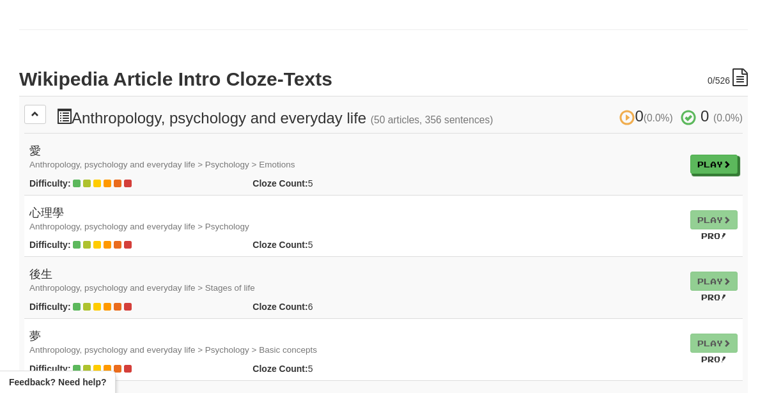
scroll to position [226, 0]
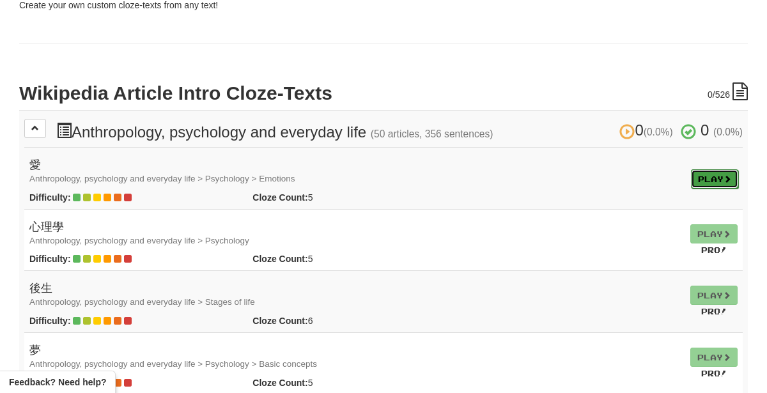
click at [700, 176] on link "Play" at bounding box center [714, 178] width 47 height 19
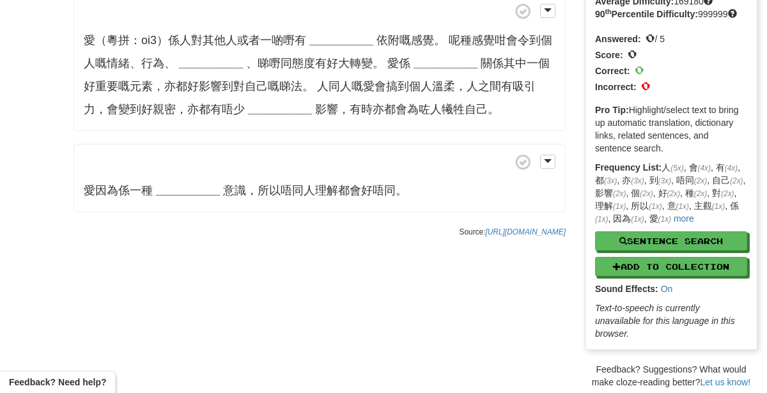
scroll to position [117, 0]
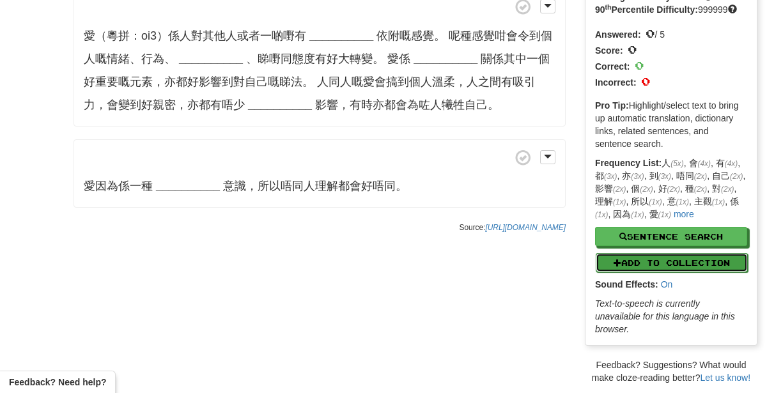
click at [723, 272] on button "Add to Collection" at bounding box center [672, 262] width 152 height 19
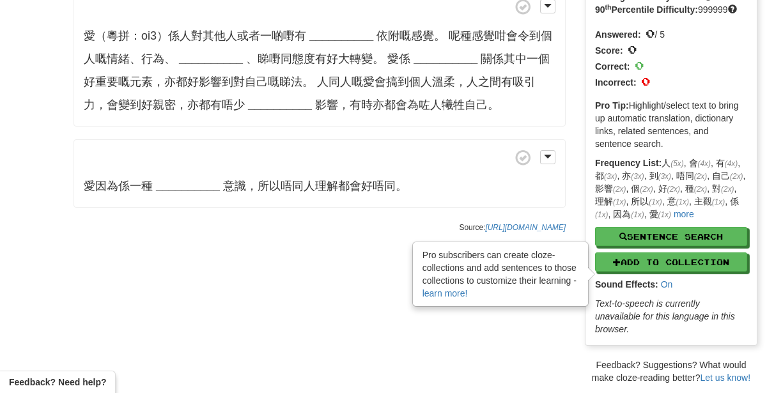
click at [546, 343] on div "/ Cloze-[GEOGRAPHIC_DATA] 愛 Reset Anthropology, psychology and everyday life > …" at bounding box center [383, 150] width 767 height 469
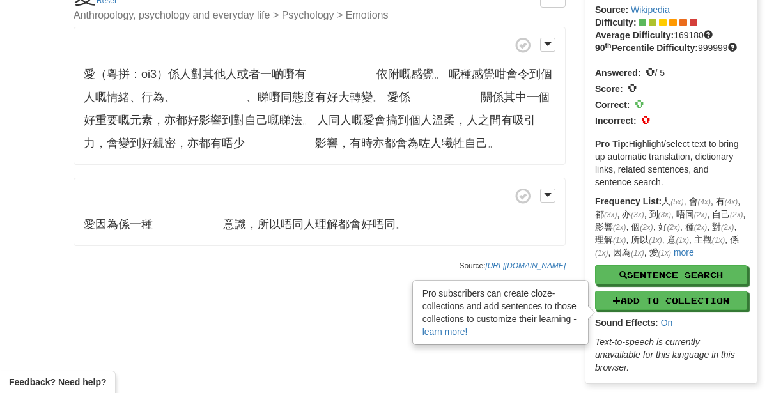
scroll to position [75, 0]
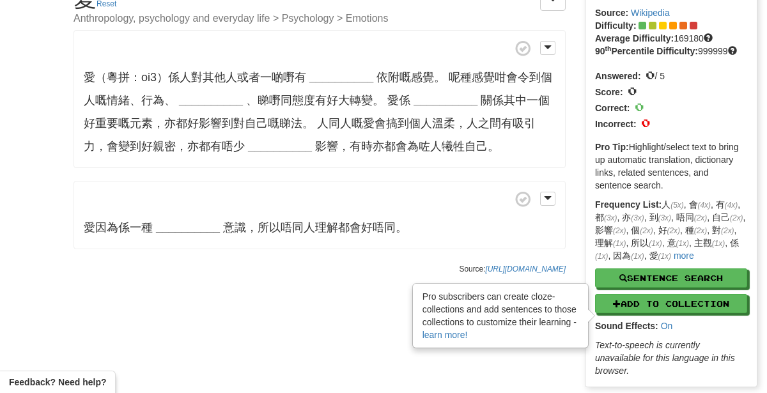
click at [468, 207] on p "愛因為係一種 __________ 意識，所以唔同人理解都會好唔同。" at bounding box center [320, 215] width 492 height 69
click at [548, 45] on span at bounding box center [548, 47] width 8 height 9
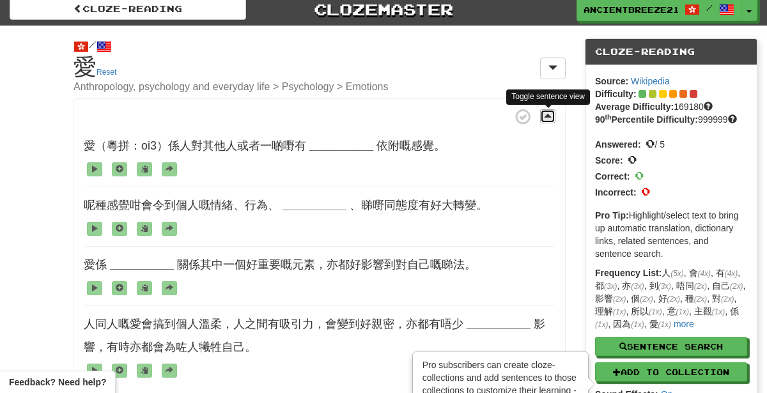
scroll to position [6, 0]
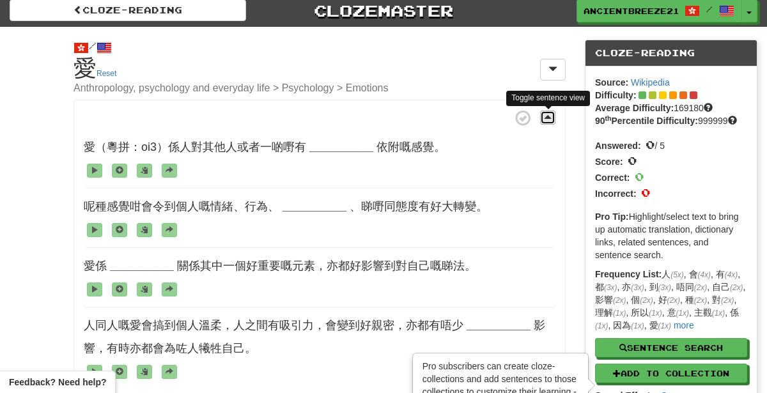
click at [548, 116] on span at bounding box center [548, 117] width 8 height 9
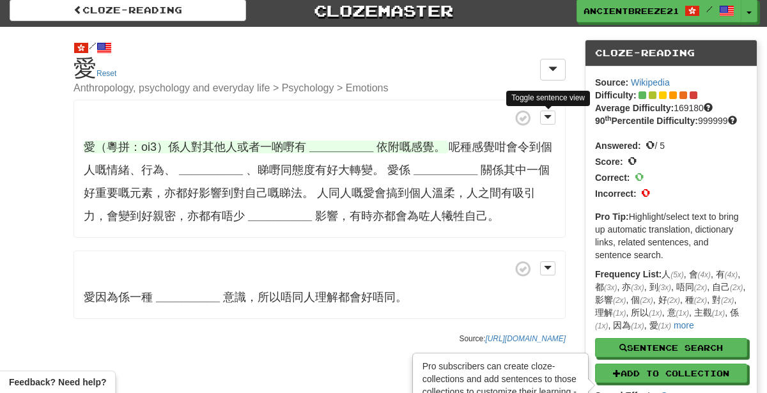
click at [326, 145] on strong "__________" at bounding box center [342, 147] width 64 height 13
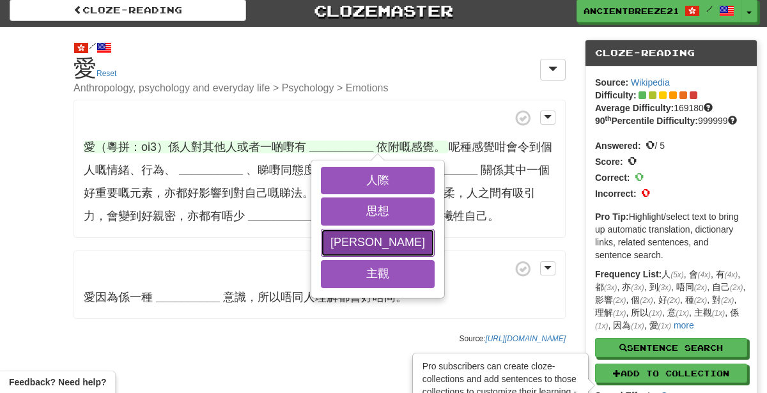
click at [343, 248] on button "強烈" at bounding box center [378, 243] width 114 height 28
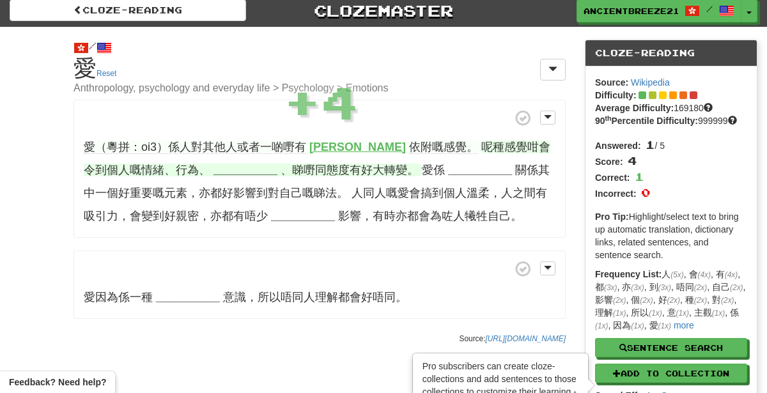
click at [214, 168] on strong "__________" at bounding box center [246, 170] width 64 height 13
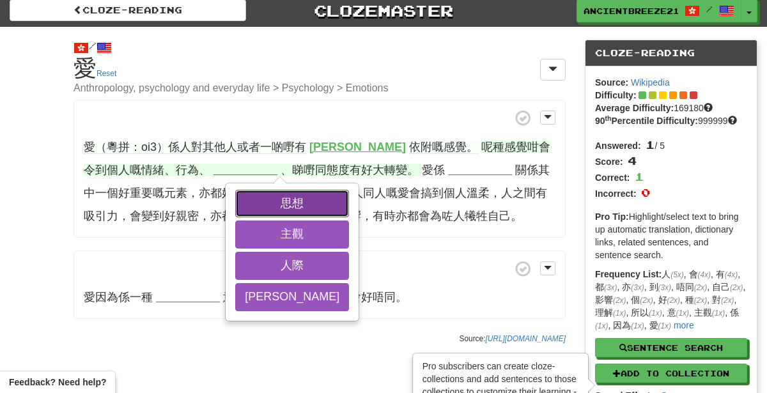
click at [235, 197] on button "思想" at bounding box center [292, 204] width 114 height 28
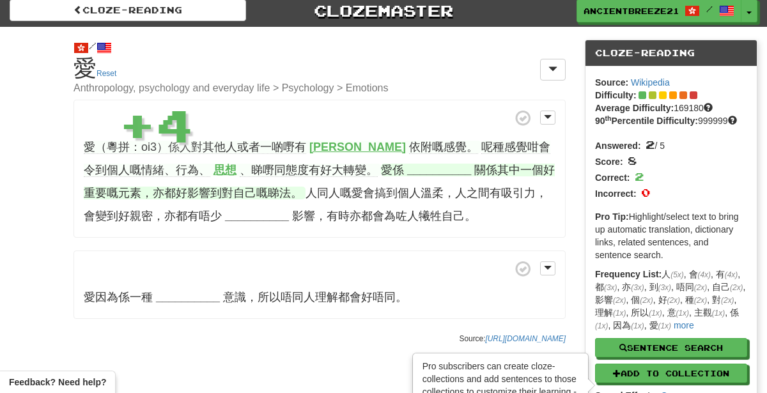
click at [407, 171] on strong "__________" at bounding box center [439, 170] width 64 height 13
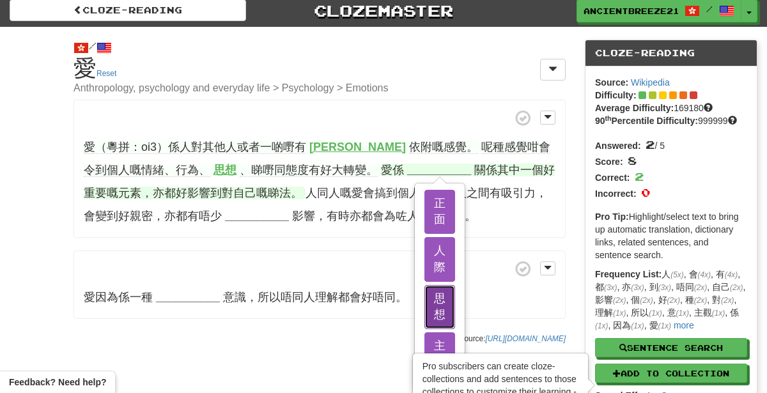
click at [425, 304] on button "思想" at bounding box center [440, 307] width 31 height 44
click at [425, 350] on button "主觀" at bounding box center [440, 355] width 31 height 44
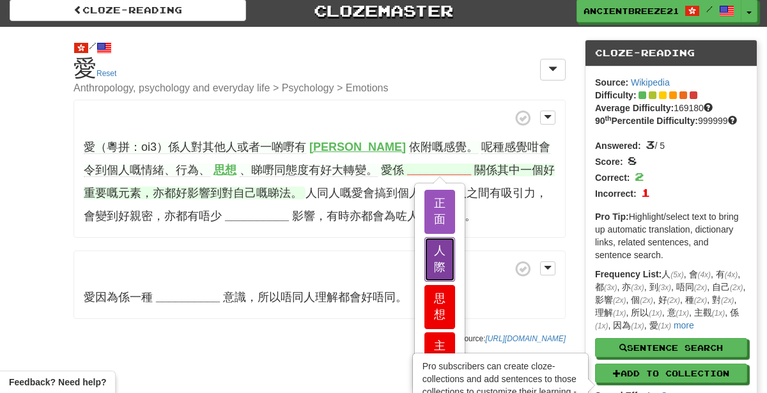
click at [425, 263] on button "人際" at bounding box center [440, 259] width 31 height 44
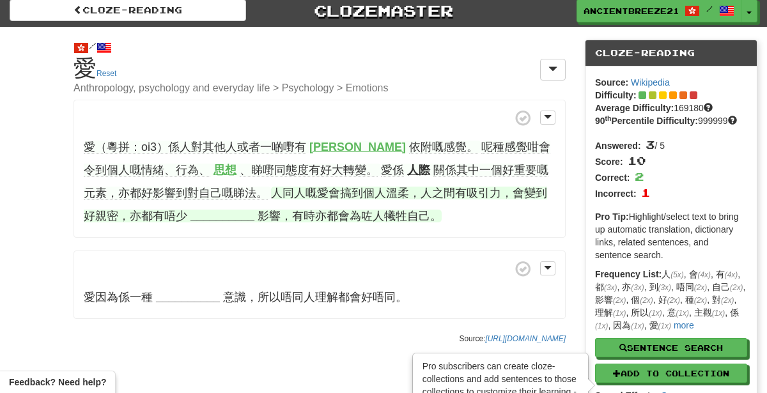
click at [191, 210] on strong "__________" at bounding box center [223, 216] width 64 height 13
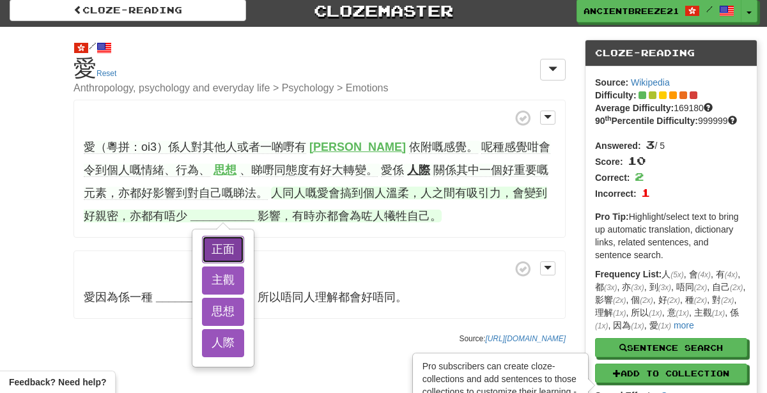
click at [202, 251] on button "正面" at bounding box center [223, 250] width 42 height 28
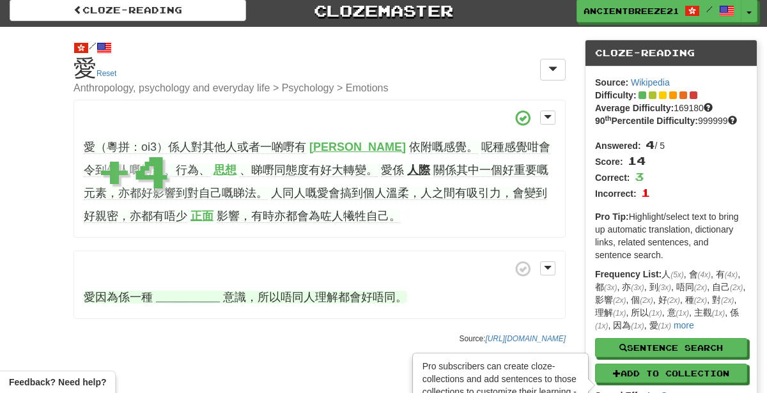
click at [187, 299] on strong "__________" at bounding box center [188, 297] width 64 height 13
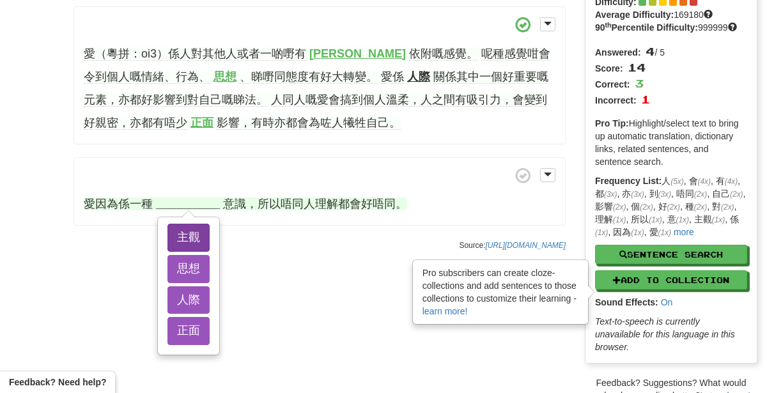
scroll to position [100, 0]
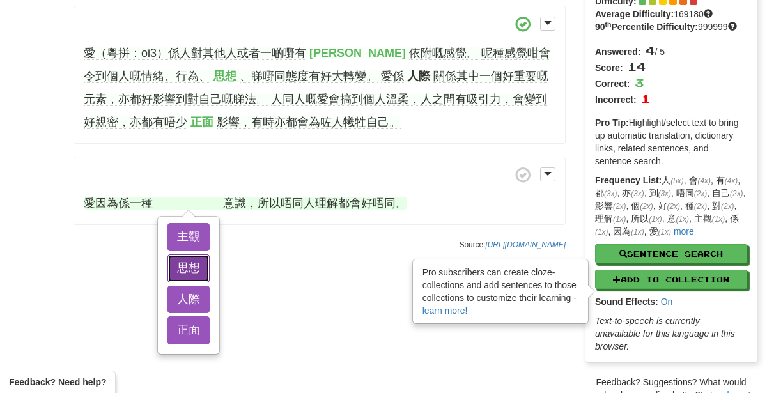
click at [188, 271] on button "思想" at bounding box center [189, 269] width 42 height 28
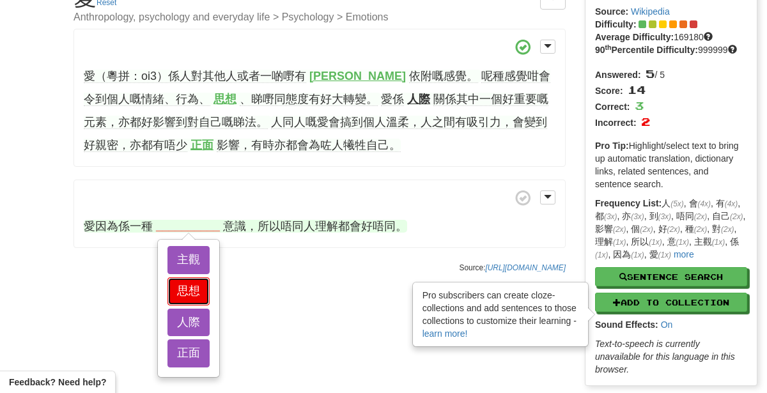
scroll to position [77, 0]
click at [196, 319] on button "人際" at bounding box center [189, 323] width 42 height 28
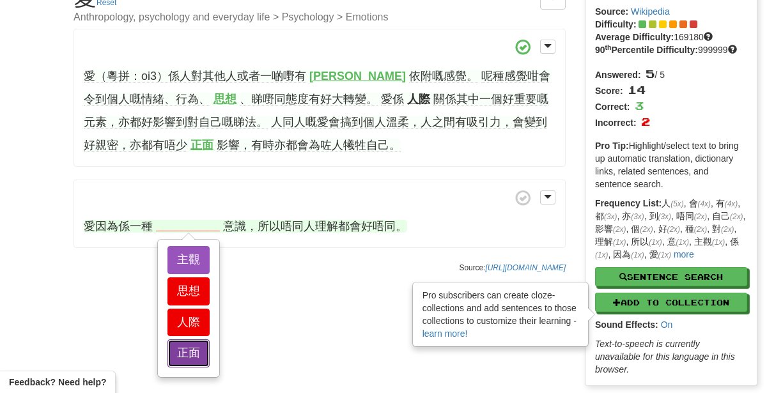
click at [190, 351] on button "正面" at bounding box center [189, 354] width 42 height 28
click at [195, 256] on button "主觀" at bounding box center [189, 260] width 42 height 28
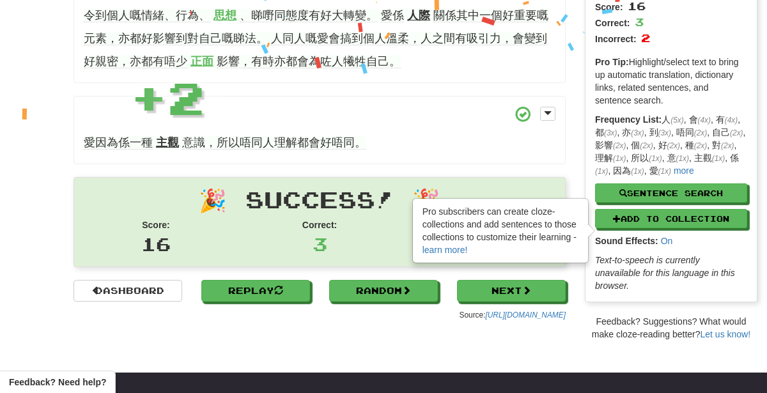
scroll to position [160, 0]
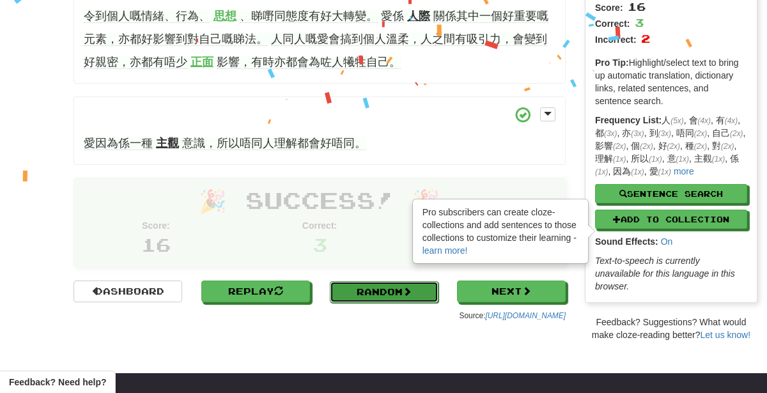
click at [418, 288] on link "Random" at bounding box center [384, 292] width 109 height 22
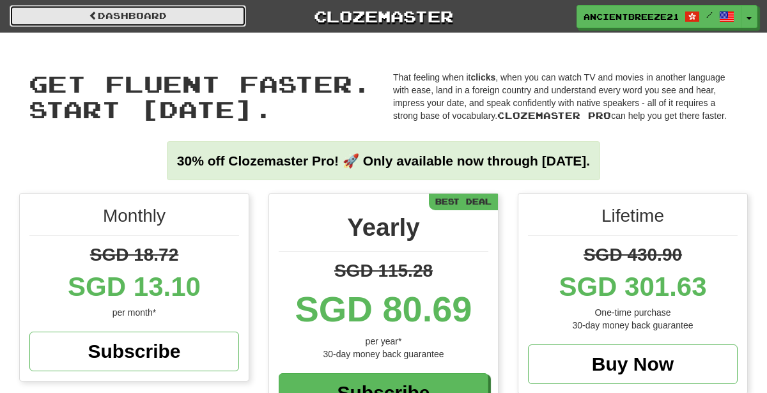
click at [106, 15] on link "Dashboard" at bounding box center [128, 16] width 237 height 22
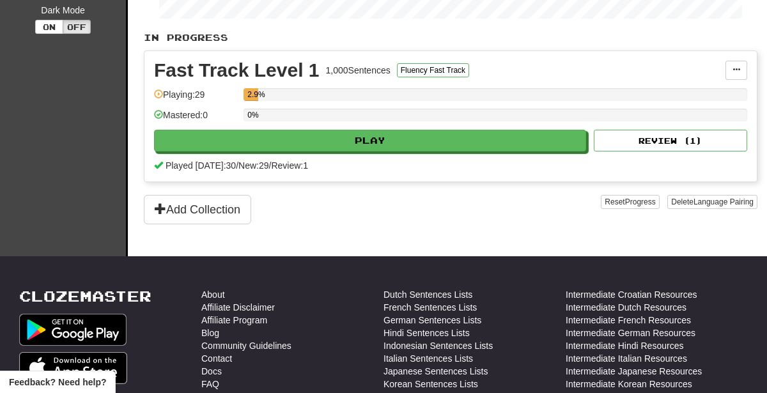
scroll to position [272, 0]
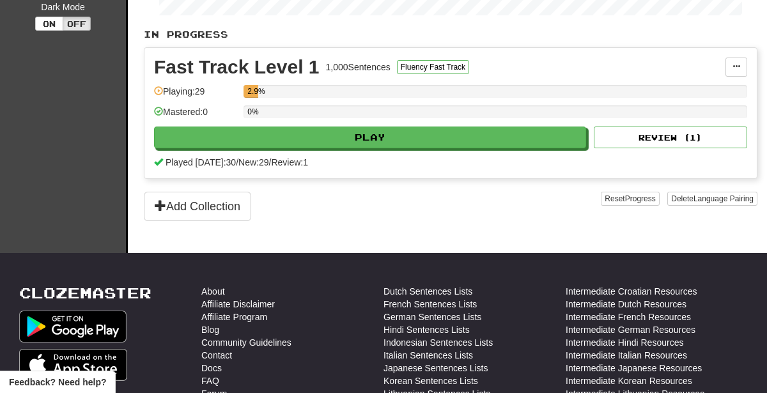
click at [682, 79] on div "Fast Track Level 1 1,000 Sentences Fluency Fast Track Manage Sentences Unpin fr…" at bounding box center [451, 113] width 613 height 130
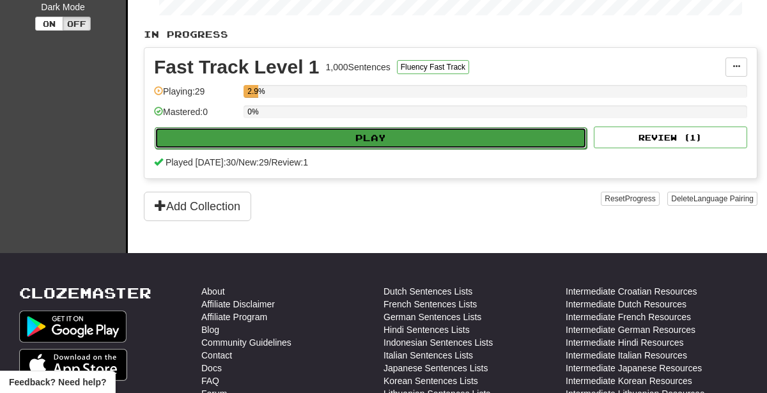
click at [522, 132] on button "Play" at bounding box center [371, 138] width 432 height 22
select select "**"
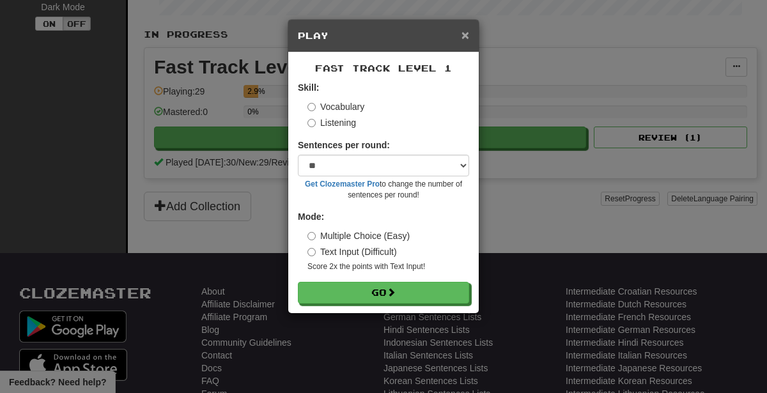
click at [469, 29] on span "×" at bounding box center [466, 35] width 8 height 15
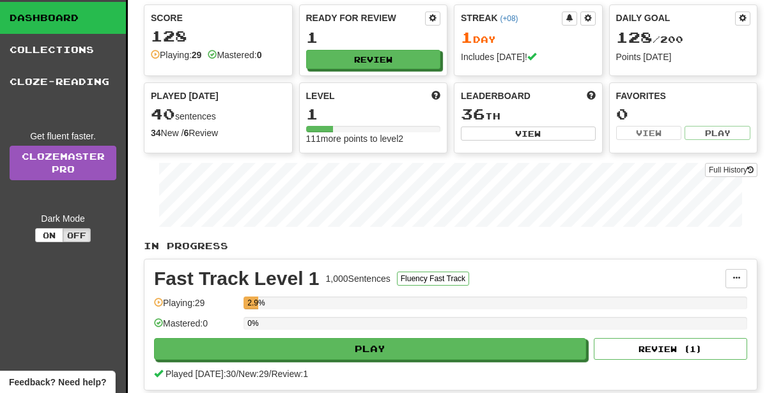
scroll to position [45, 0]
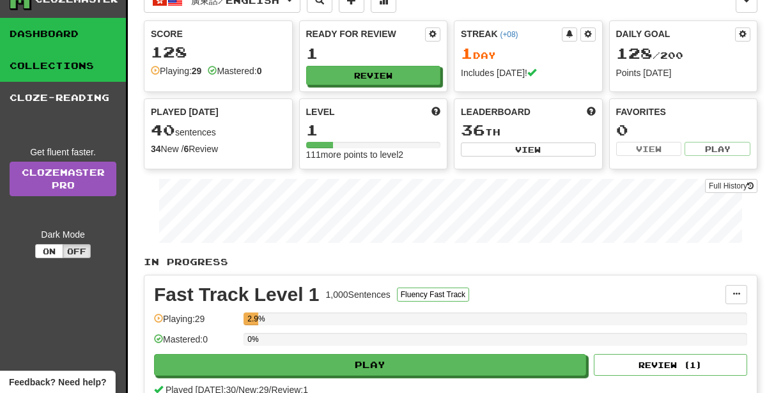
click at [77, 69] on link "Collections" at bounding box center [63, 66] width 126 height 32
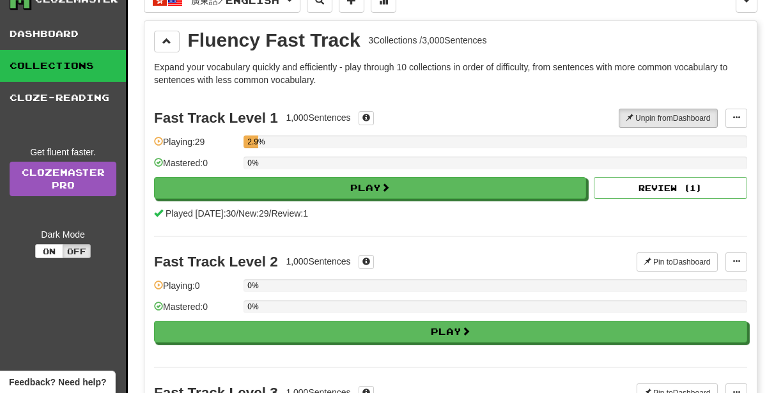
scroll to position [0, 0]
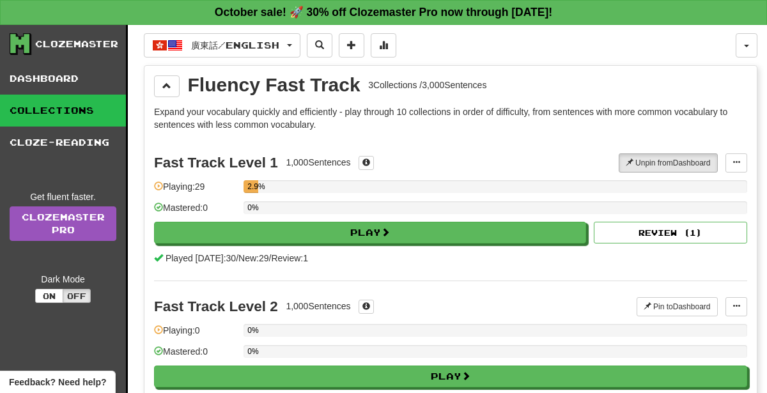
click at [95, 111] on link "Collections" at bounding box center [63, 111] width 126 height 32
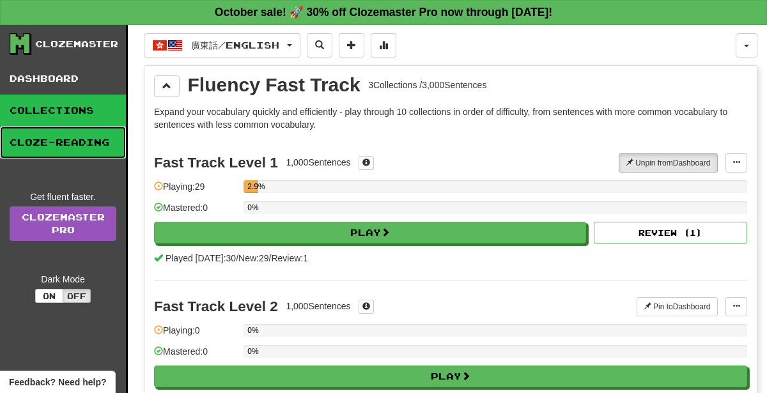
click at [109, 130] on link "Cloze-Reading" at bounding box center [63, 143] width 126 height 32
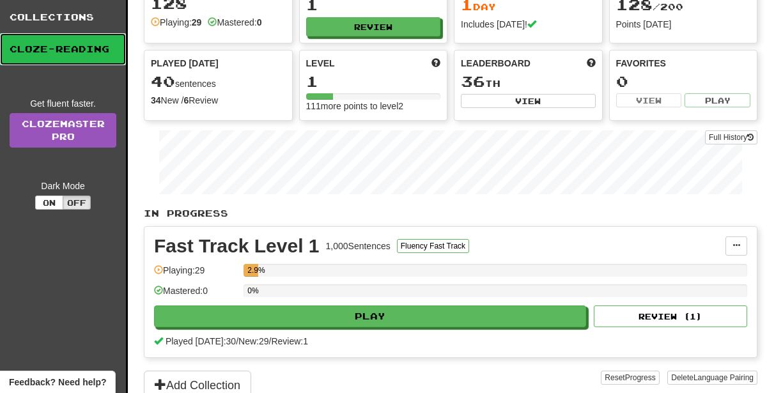
scroll to position [150, 0]
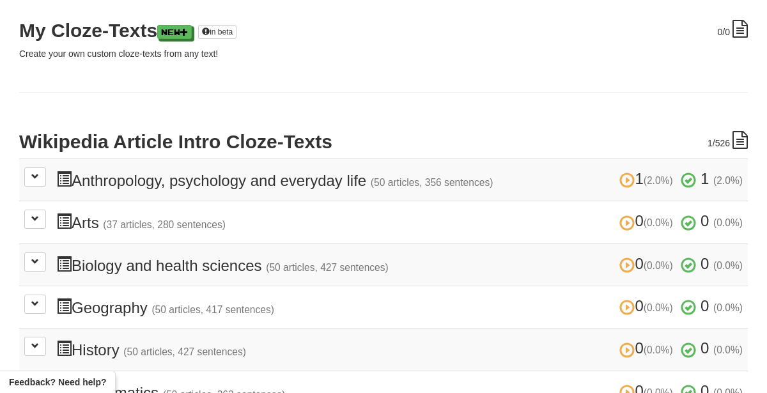
scroll to position [173, 0]
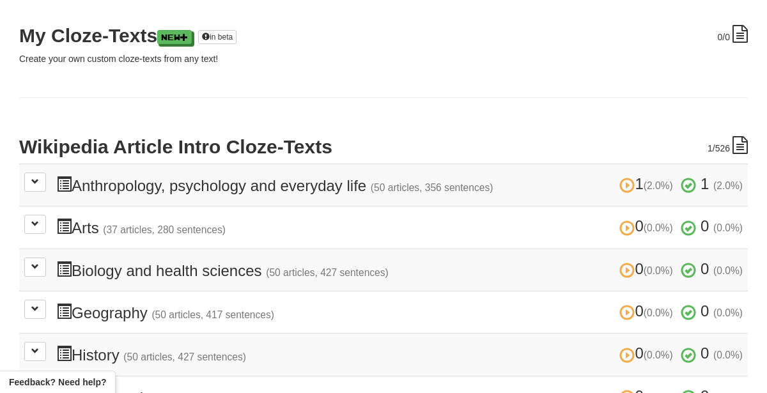
click at [742, 123] on div "0 /0 My Cloze-Texts New in beta Create your own custom cloze-texts from any tex…" at bounding box center [383, 328] width 729 height 606
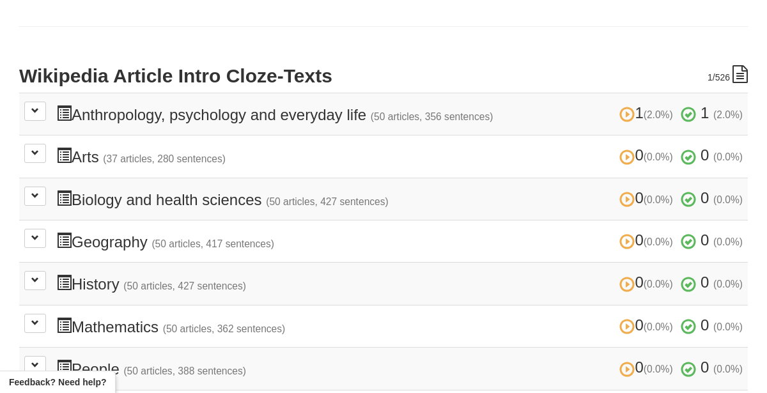
scroll to position [242, 0]
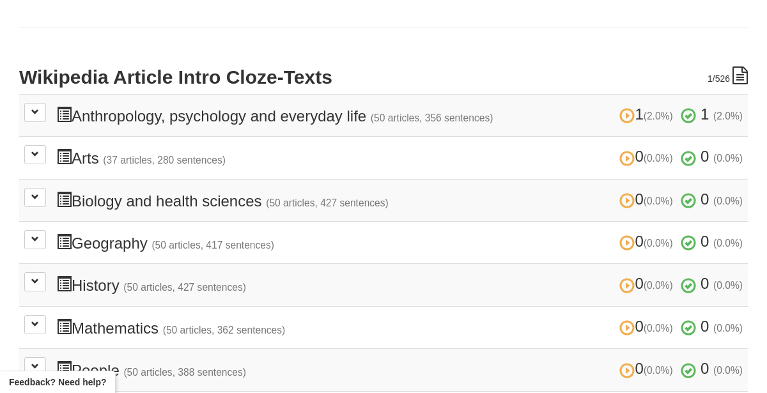
click at [475, 114] on small "(50 articles, 356 sentences)" at bounding box center [432, 118] width 123 height 11
click at [531, 117] on h3 "1 (2.0%) 1 (2.0%) Anthropology, psychology and everyday life (50 articles, 356 …" at bounding box center [399, 115] width 687 height 19
click at [35, 120] on button at bounding box center [35, 112] width 22 height 19
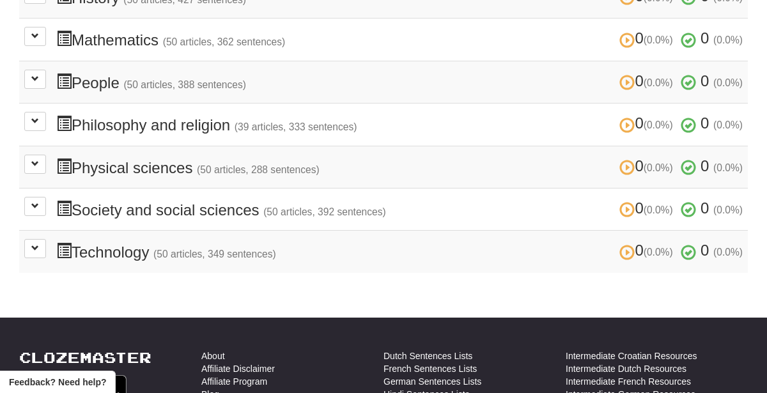
click at [356, 247] on td "0 (0.0%) 0 (0.0%) Technology (50 articles, 349 sentences) 0 (0.0%) 0 (0.0%) Loa…" at bounding box center [383, 252] width 729 height 42
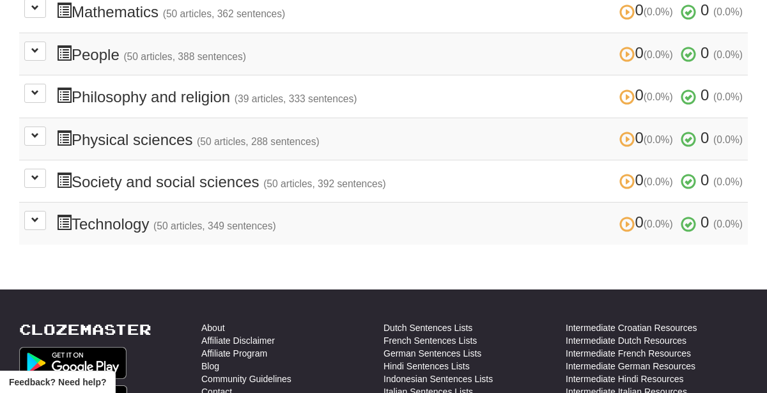
scroll to position [3663, 0]
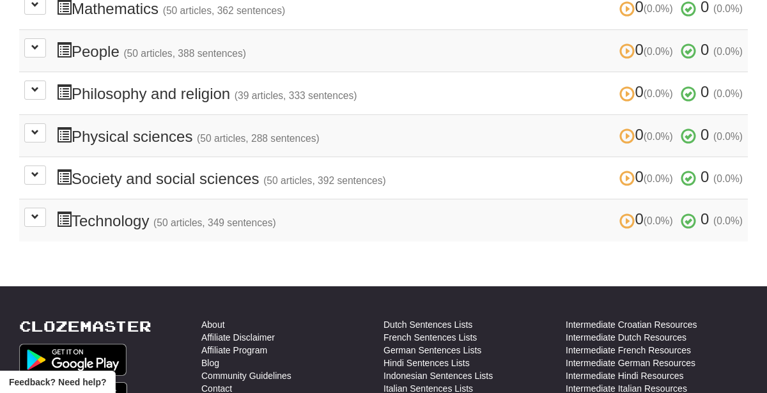
click at [388, 211] on h3 "0 (0.0%) 0 (0.0%) Technology (50 articles, 349 sentences) 0 (0.0%) 0 (0.0%)" at bounding box center [399, 220] width 687 height 19
click at [37, 213] on span at bounding box center [35, 217] width 8 height 8
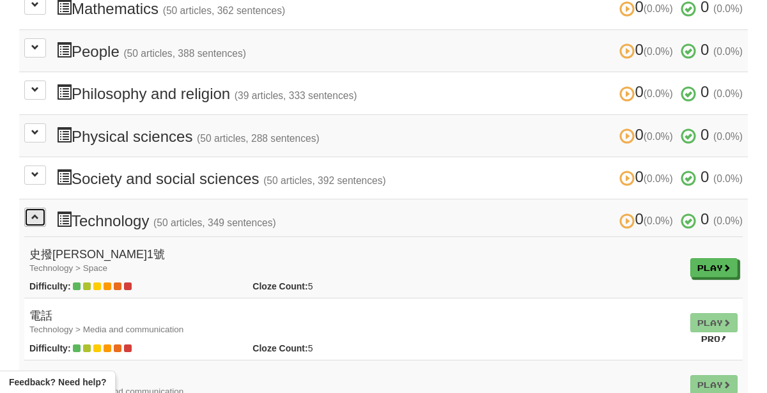
click at [34, 213] on span at bounding box center [35, 217] width 8 height 8
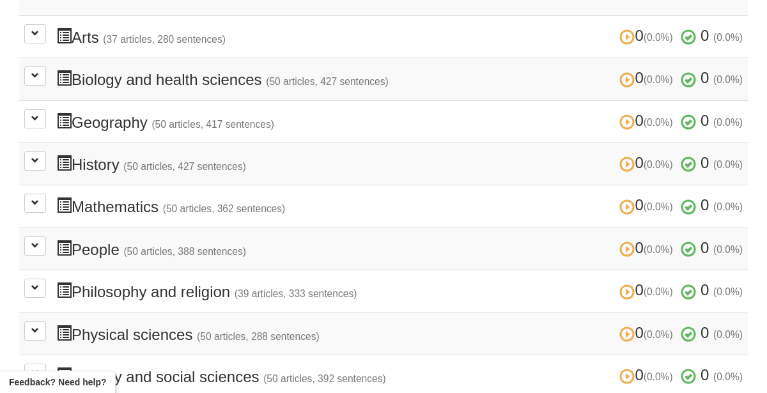
scroll to position [3463, 0]
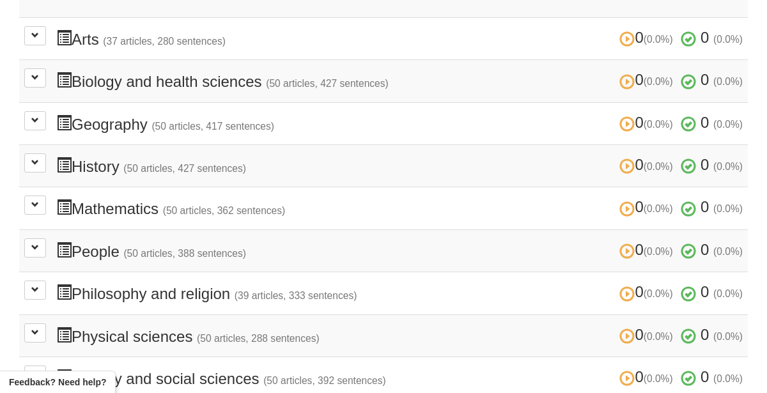
click at [111, 242] on h3 "0 (0.0%) 0 (0.0%) People (50 articles, 388 sentences) 0 (0.0%) 0 (0.0%)" at bounding box center [399, 251] width 687 height 19
click at [34, 241] on button at bounding box center [35, 248] width 22 height 19
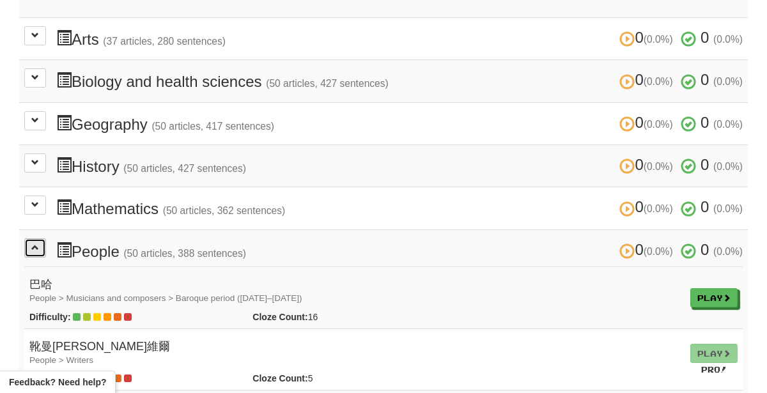
click at [32, 239] on button at bounding box center [35, 248] width 22 height 19
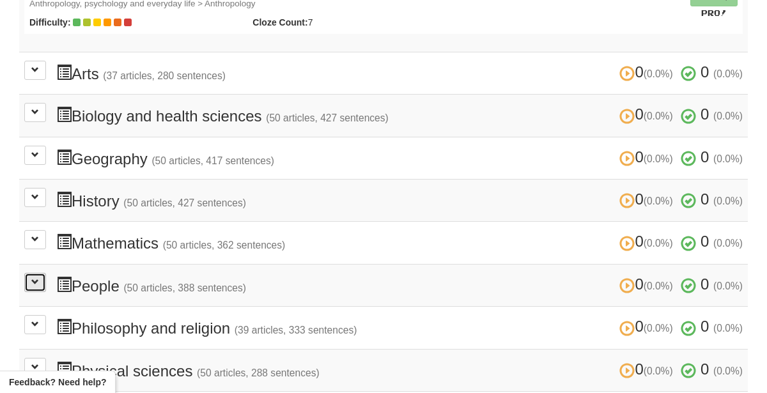
scroll to position [3427, 0]
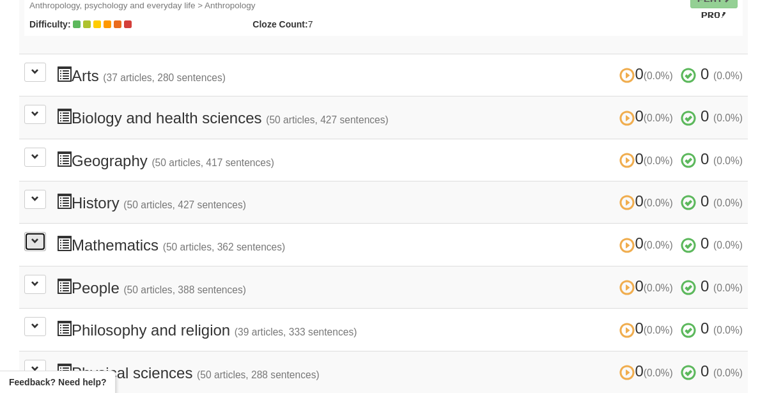
click at [37, 237] on button at bounding box center [35, 241] width 22 height 19
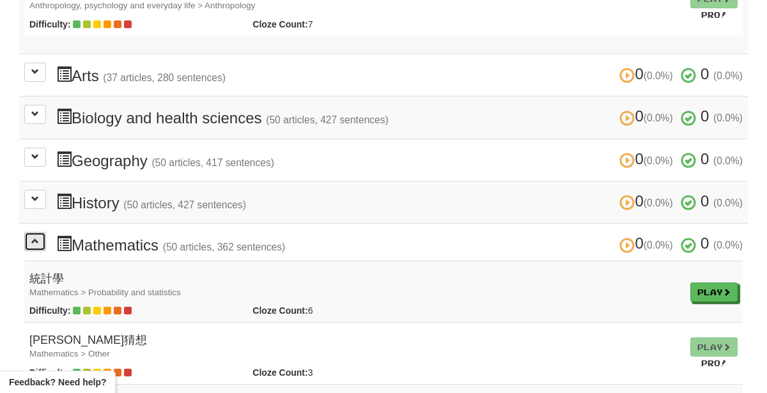
click at [36, 237] on span at bounding box center [35, 241] width 8 height 8
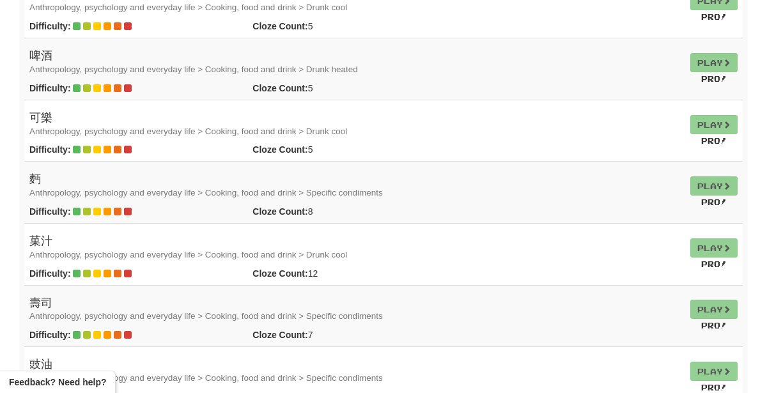
scroll to position [1654, 0]
